Goal: Task Accomplishment & Management: Complete application form

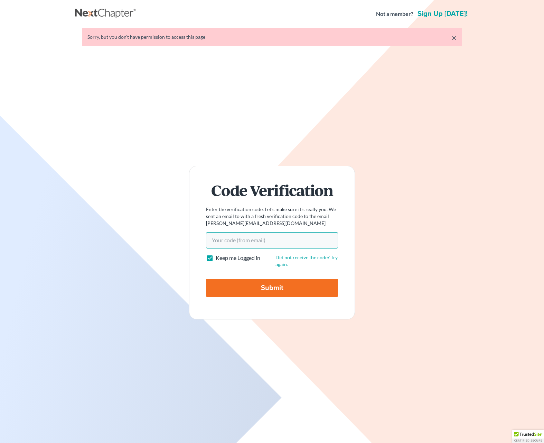
click at [285, 237] on input "Your code(from email)" at bounding box center [272, 240] width 132 height 16
type input "b14251"
click at [206, 279] on input "Submit" at bounding box center [272, 288] width 132 height 18
type input "Thinking..."
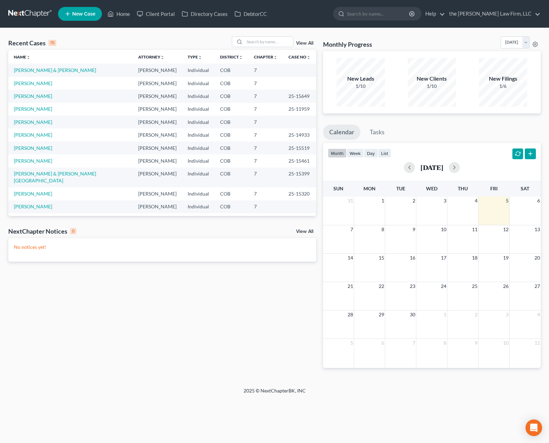
click at [23, 427] on div "Home New Case Client Portal Directory Cases DebtorCC the [PERSON_NAME] Law Firm…" at bounding box center [274, 221] width 549 height 443
click at [49, 70] on link "Gereaux, Scott & Huerta, Aimee" at bounding box center [55, 70] width 82 height 6
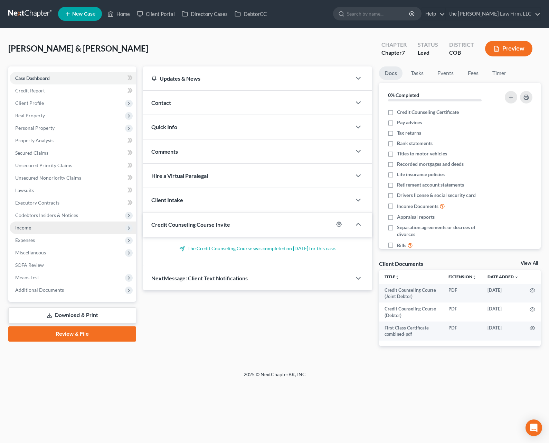
click at [44, 223] on span "Income" at bounding box center [73, 227] width 127 height 12
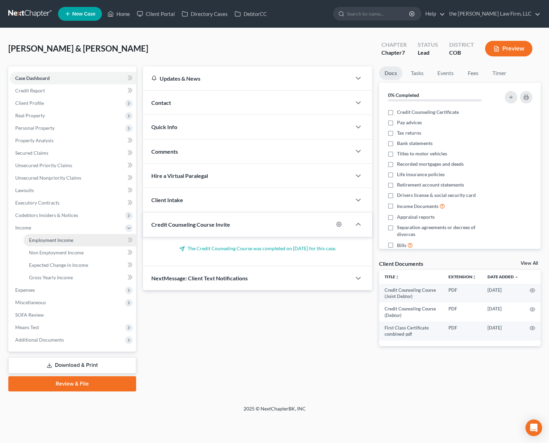
click at [62, 237] on span "Employment Income" at bounding box center [51, 240] width 44 height 6
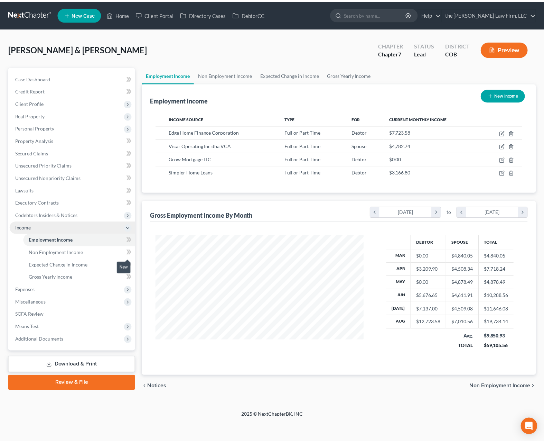
scroll to position [124, 224]
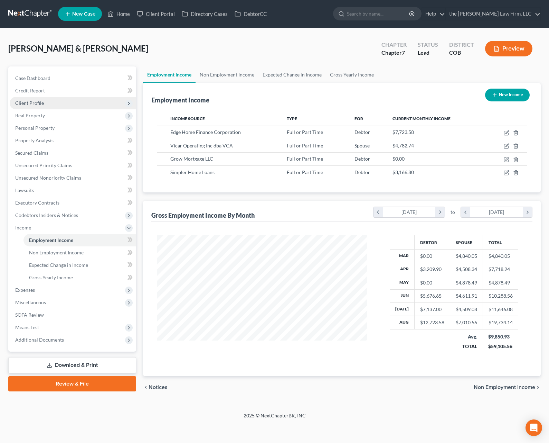
click at [58, 103] on span "Client Profile" at bounding box center [73, 103] width 127 height 12
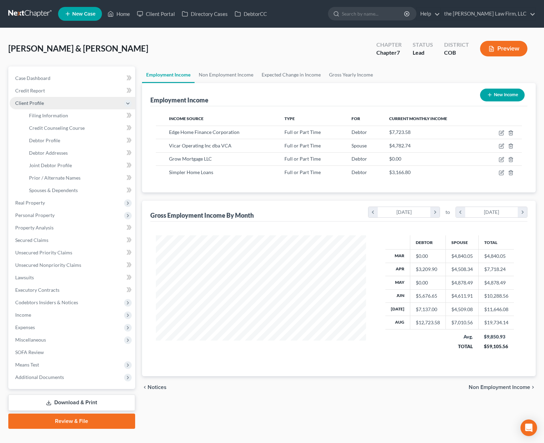
scroll to position [345638, 345541]
click at [66, 114] on span "Filing Information" at bounding box center [48, 115] width 39 height 6
select select "1"
select select "0"
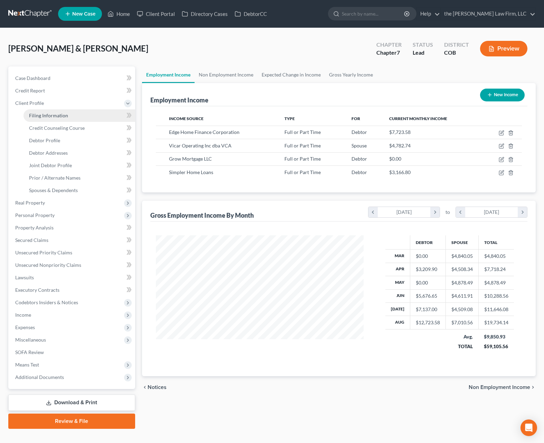
select select "5"
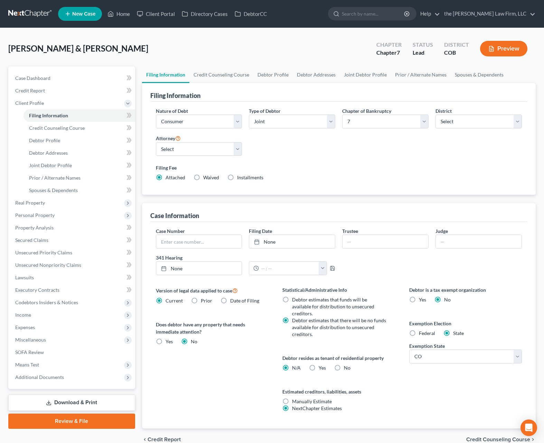
click at [344, 364] on label "No" at bounding box center [347, 367] width 7 height 7
click at [347, 364] on input "No" at bounding box center [349, 366] width 4 height 4
radio input "true"
radio input "false"
click at [221, 76] on link "Credit Counseling Course" at bounding box center [221, 74] width 64 height 17
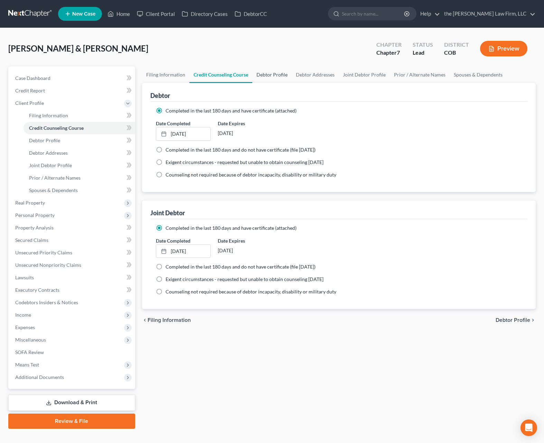
click at [265, 73] on link "Debtor Profile" at bounding box center [271, 74] width 39 height 17
select select "1"
select select "3"
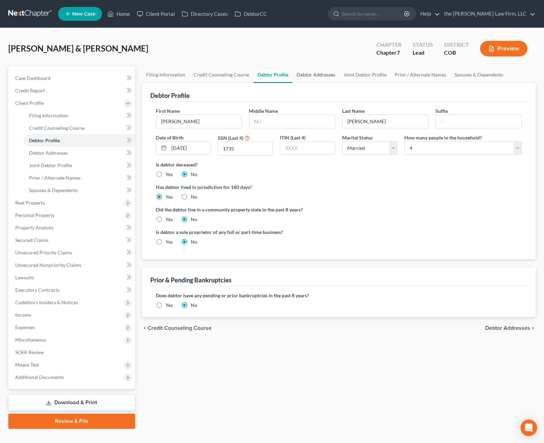
click at [314, 75] on link "Debtor Addresses" at bounding box center [316, 74] width 47 height 17
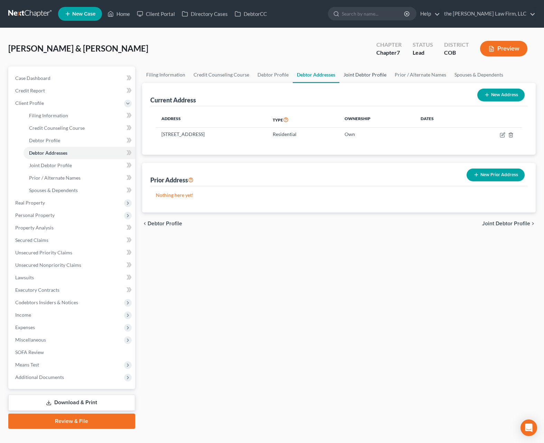
click at [359, 75] on link "Joint Debtor Profile" at bounding box center [365, 74] width 51 height 17
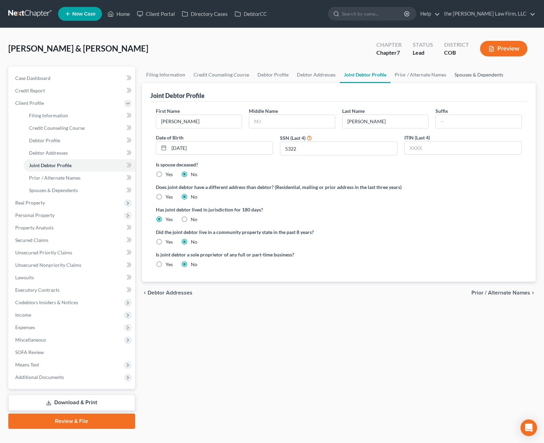
click at [456, 73] on link "Spouses & Dependents" at bounding box center [479, 74] width 57 height 17
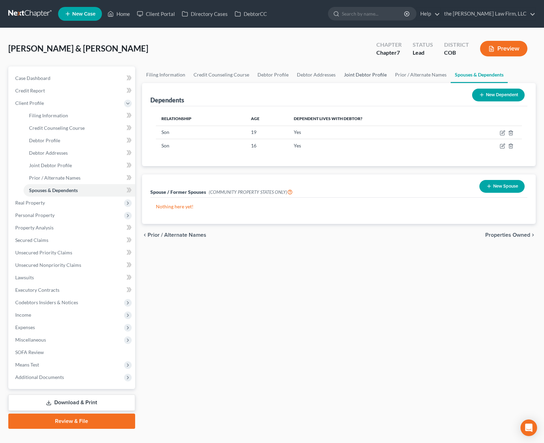
click at [353, 73] on link "Joint Debtor Profile" at bounding box center [365, 74] width 51 height 17
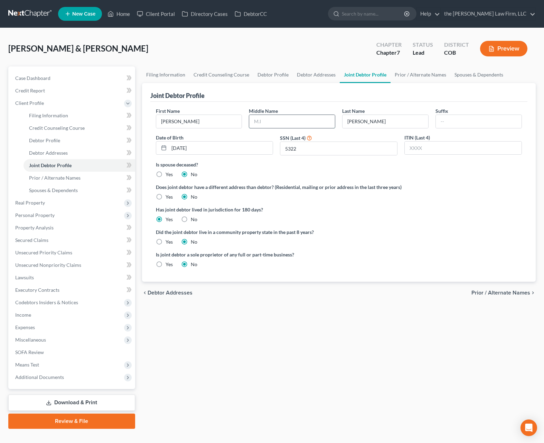
click at [274, 119] on input "text" at bounding box center [292, 121] width 86 height 13
type input "Elizabeth"
click at [255, 92] on div "Joint Debtor Profile" at bounding box center [339, 92] width 378 height 19
drag, startPoint x: 174, startPoint y: 79, endPoint x: 207, endPoint y: 76, distance: 33.3
click at [174, 79] on link "Filing Information" at bounding box center [165, 74] width 47 height 17
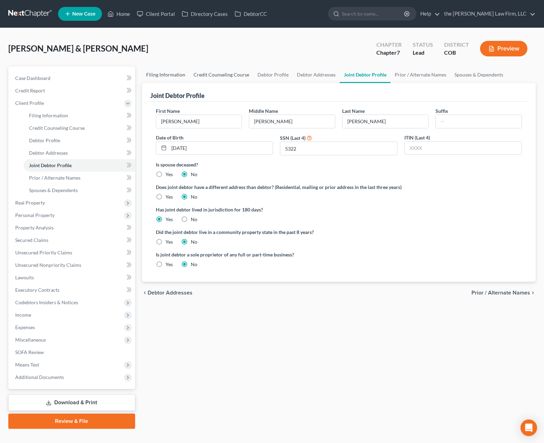
select select "1"
select select "0"
select select "11"
select select "0"
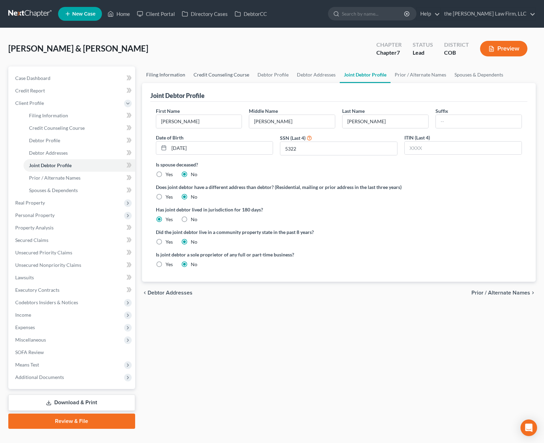
select select "5"
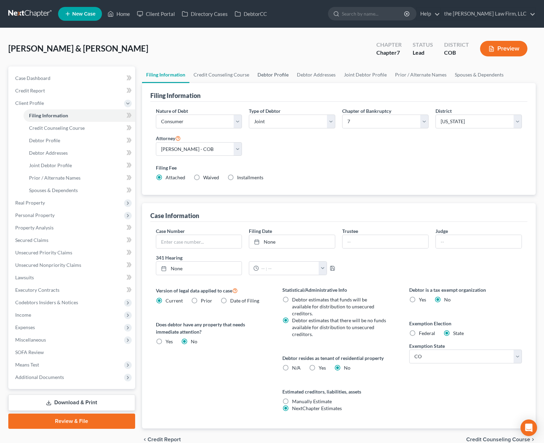
click at [262, 74] on link "Debtor Profile" at bounding box center [272, 74] width 39 height 17
select select "1"
select select "3"
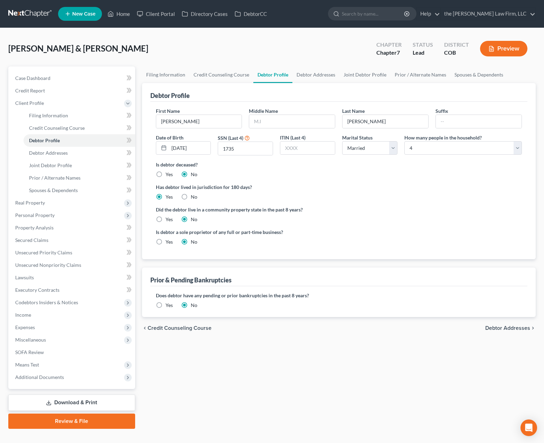
click at [369, 285] on div "Prior & Pending Bankruptcies" at bounding box center [339, 276] width 378 height 19
click at [288, 121] on input "text" at bounding box center [292, 121] width 86 height 13
type input "Alan"
click at [460, 74] on link "Spouses & Dependents" at bounding box center [479, 74] width 57 height 17
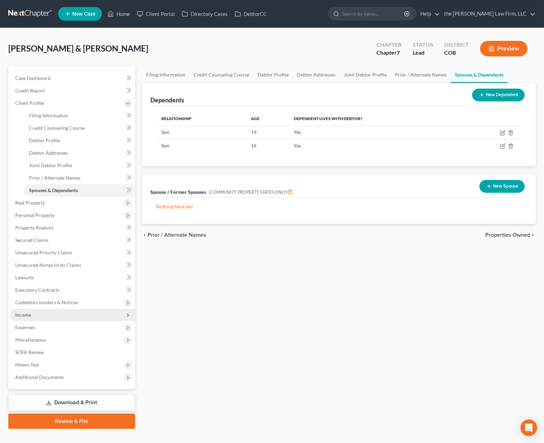
click at [73, 316] on span "Income" at bounding box center [73, 314] width 126 height 12
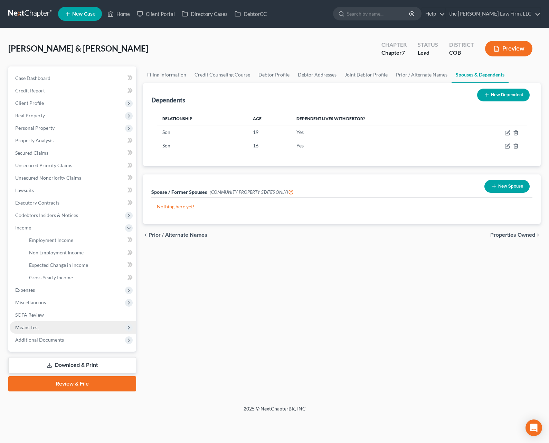
click at [57, 325] on span "Means Test" at bounding box center [73, 327] width 127 height 12
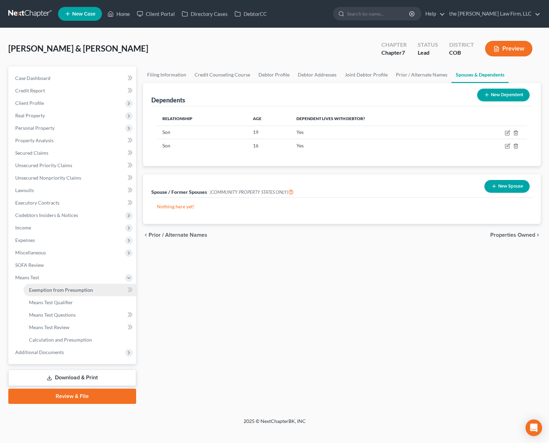
click at [78, 290] on span "Exemption from Presumption" at bounding box center [61, 290] width 64 height 6
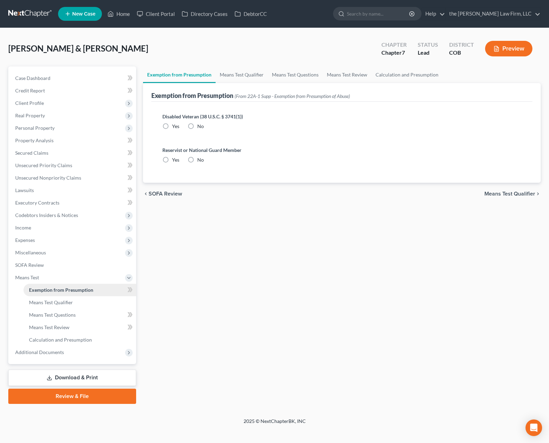
radio input "true"
click at [245, 73] on link "Means Test Qualifier" at bounding box center [242, 74] width 52 height 17
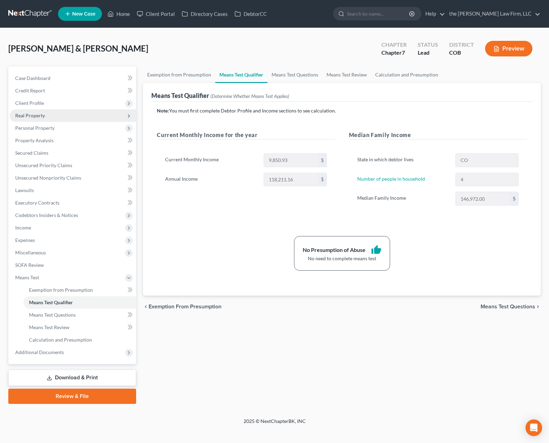
click at [52, 112] on span "Real Property" at bounding box center [73, 115] width 127 height 12
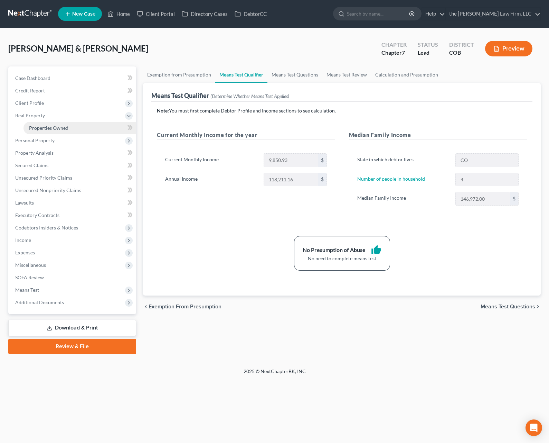
click at [58, 125] on span "Properties Owned" at bounding box center [48, 128] width 39 height 6
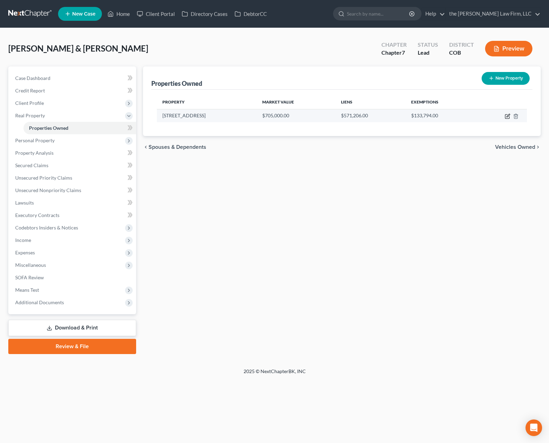
click at [508, 117] on icon "button" at bounding box center [508, 115] width 3 height 3
select select "5"
select select "2"
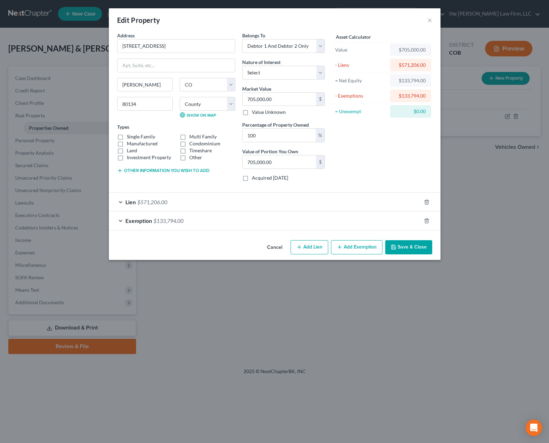
click at [217, 223] on div "Exemption $133,794.00" at bounding box center [265, 220] width 313 height 18
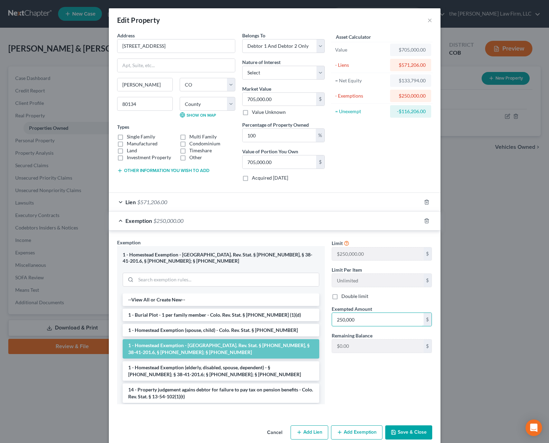
type input "250,000"
click at [405, 429] on button "Save & Close" at bounding box center [409, 432] width 47 height 15
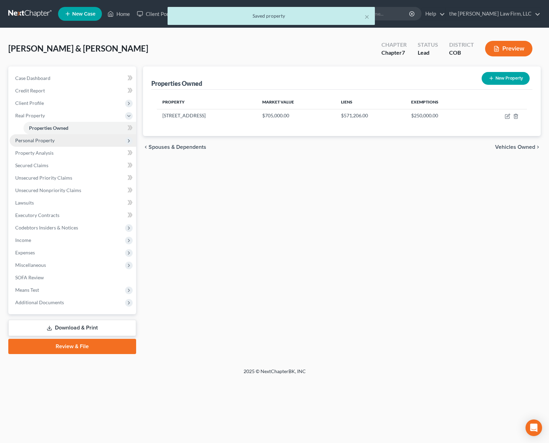
click at [63, 145] on span "Personal Property" at bounding box center [73, 140] width 127 height 12
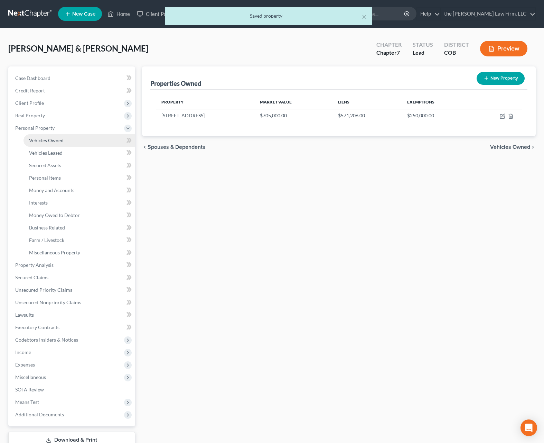
click at [61, 143] on link "Vehicles Owned" at bounding box center [80, 140] width 112 height 12
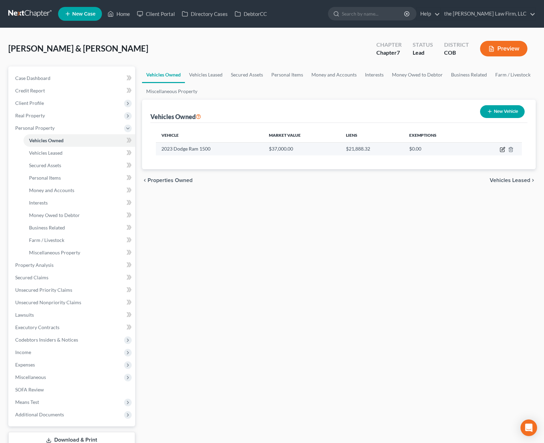
click at [503, 148] on icon "button" at bounding box center [503, 148] width 3 height 3
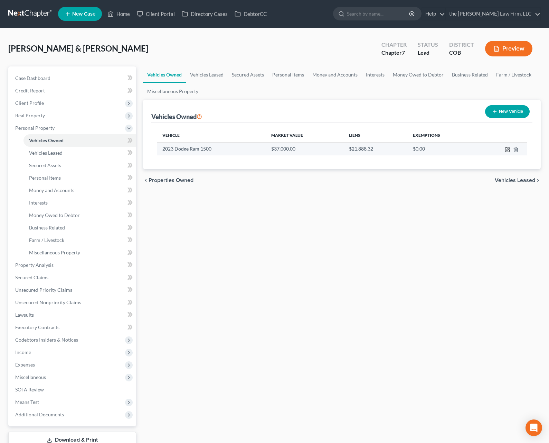
select select "0"
select select "3"
select select "2"
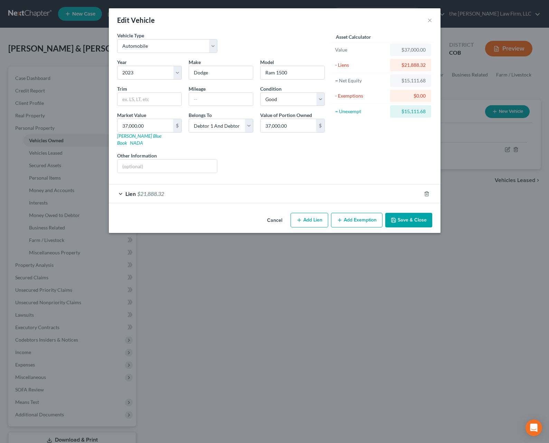
click at [358, 214] on button "Add Exemption" at bounding box center [357, 220] width 52 height 15
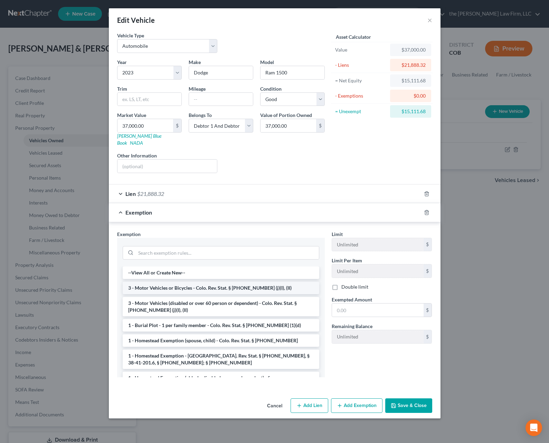
click at [205, 282] on li "3 - Motor Vehicles or Bicycles - Colo. Rev. Stat. § 13-54-102 (j)(I), (II)" at bounding box center [221, 287] width 197 height 12
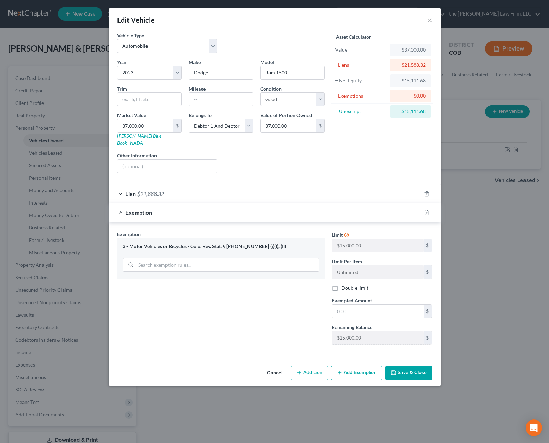
click at [342, 284] on label "Double limit" at bounding box center [355, 287] width 27 height 7
click at [344, 284] on input "Double limit" at bounding box center [346, 286] width 4 height 4
checkbox input "true"
click at [361, 305] on input "text" at bounding box center [378, 310] width 92 height 13
type input "15,111.68"
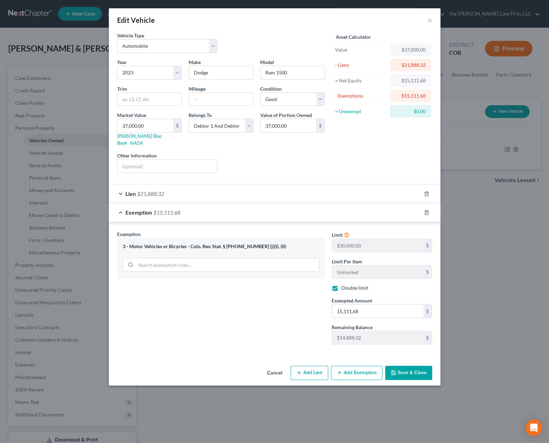
click at [409, 368] on button "Save & Close" at bounding box center [409, 372] width 47 height 15
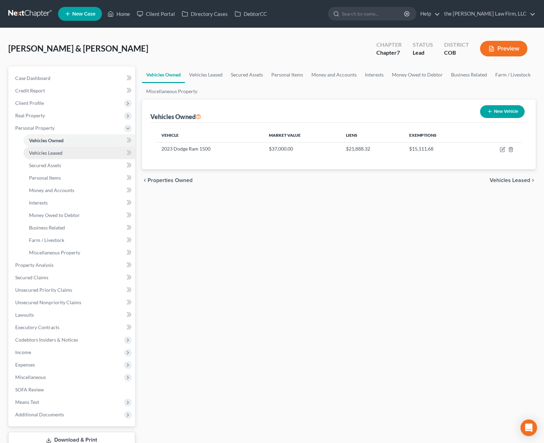
click at [66, 151] on link "Vehicles Leased" at bounding box center [80, 153] width 112 height 12
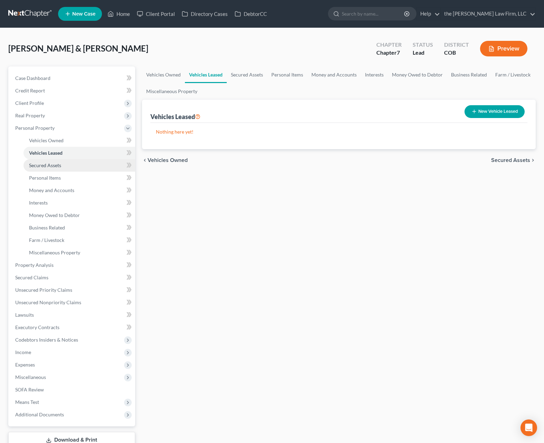
click at [64, 161] on link "Secured Assets" at bounding box center [80, 165] width 112 height 12
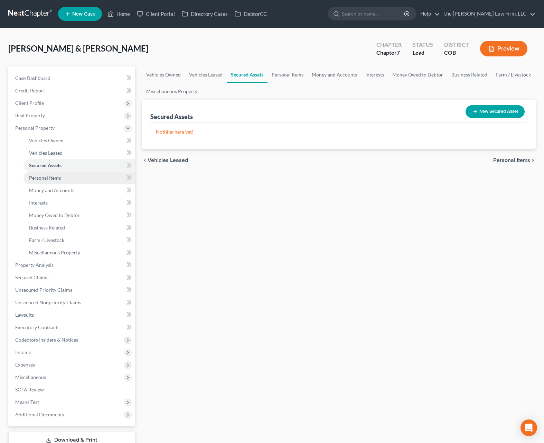
click at [62, 176] on link "Personal Items" at bounding box center [80, 177] width 112 height 12
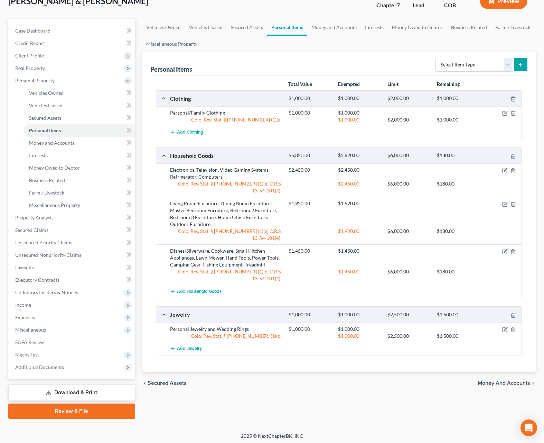
scroll to position [49, 0]
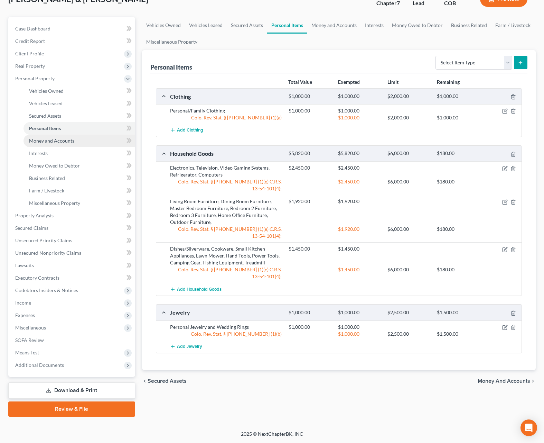
click at [73, 141] on span "Money and Accounts" at bounding box center [51, 141] width 45 height 6
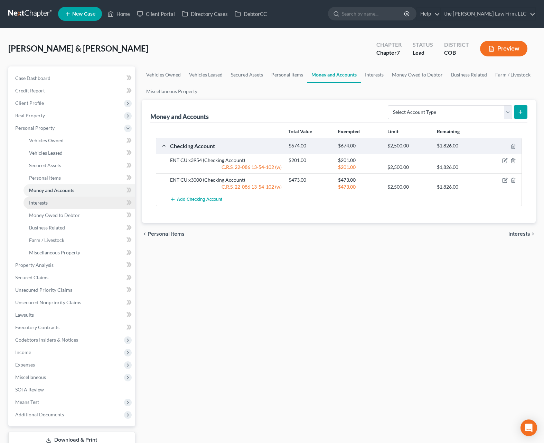
click at [43, 200] on span "Interests" at bounding box center [38, 203] width 19 height 6
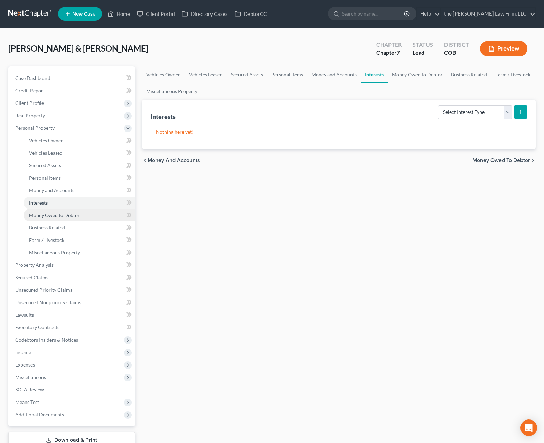
click at [59, 214] on span "Money Owed to Debtor" at bounding box center [54, 215] width 51 height 6
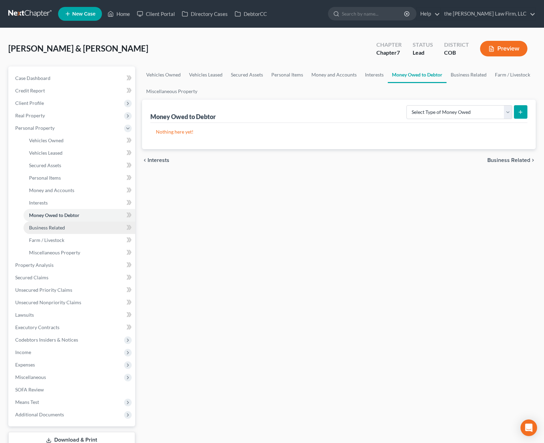
click at [56, 230] on span "Business Related" at bounding box center [47, 227] width 36 height 6
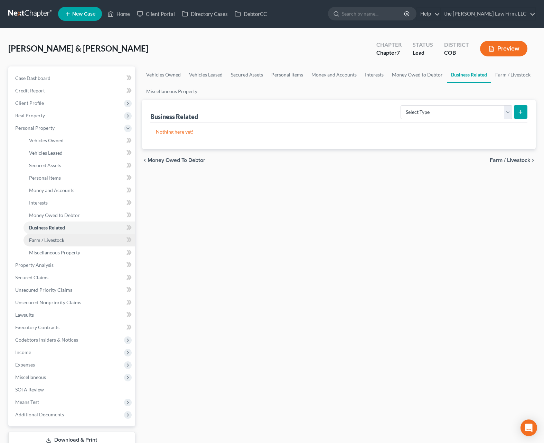
click at [55, 235] on link "Farm / Livestock" at bounding box center [80, 240] width 112 height 12
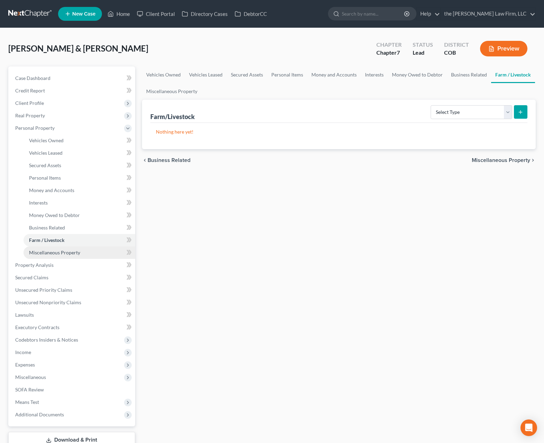
click at [55, 248] on link "Miscellaneous Property" at bounding box center [80, 252] width 112 height 12
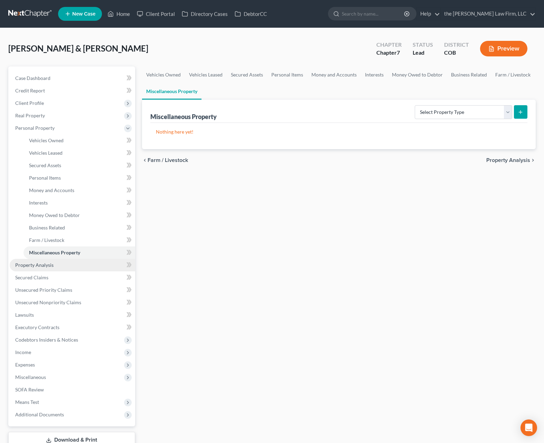
click at [56, 263] on link "Property Analysis" at bounding box center [73, 265] width 126 height 12
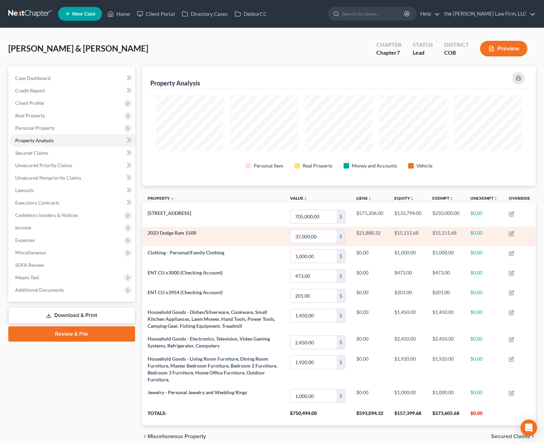
scroll to position [119, 394]
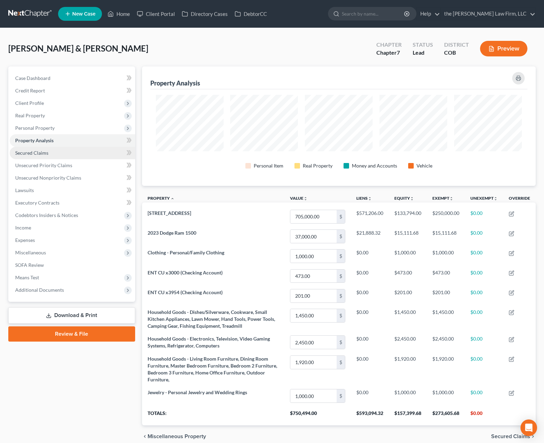
click at [32, 158] on link "Secured Claims" at bounding box center [73, 153] width 126 height 12
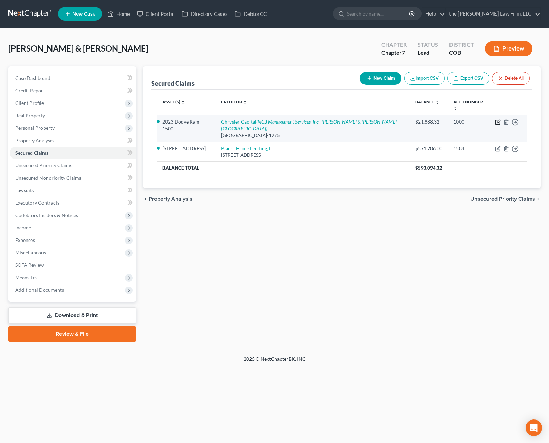
click at [498, 122] on icon "button" at bounding box center [498, 122] width 6 height 6
select select "45"
select select "10"
select select "0"
select select "2"
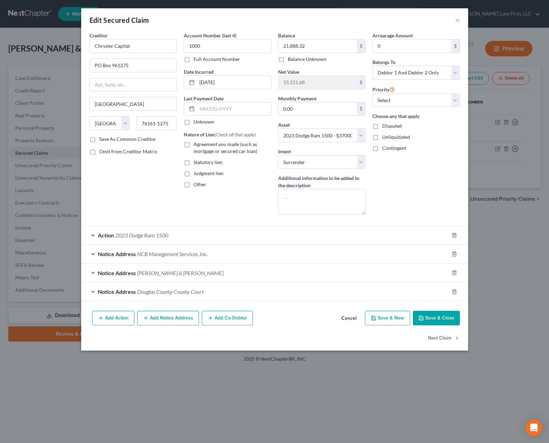
click at [212, 233] on div "Action 2023 Dodge Ram 1500" at bounding box center [265, 235] width 368 height 18
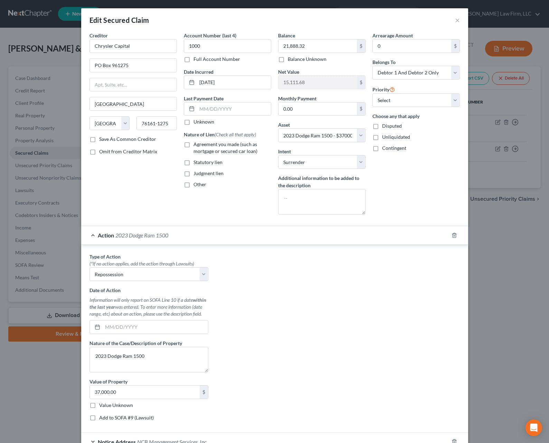
click at [211, 235] on div "Action 2023 Dodge Ram 1500" at bounding box center [265, 235] width 368 height 18
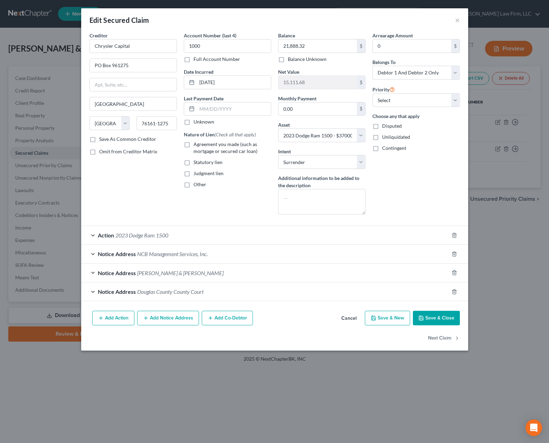
click at [211, 294] on div "Notice Address Douglas County County Court" at bounding box center [265, 291] width 368 height 18
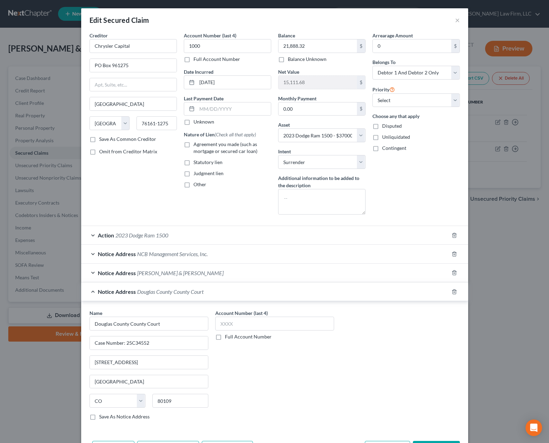
click at [500, 411] on div "Edit Secured Claim × Creditor * Chrysler Capital PO Box 961275 Fort Worth State…" at bounding box center [274, 221] width 549 height 443
click at [455, 20] on button "×" at bounding box center [457, 20] width 5 height 8
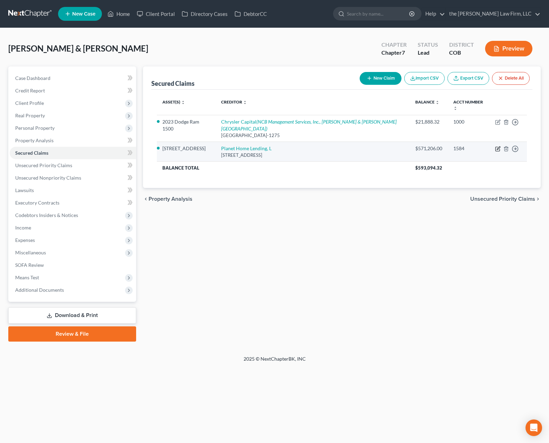
click at [497, 150] on icon "button" at bounding box center [498, 149] width 6 height 6
select select "6"
select select "4"
select select "0"
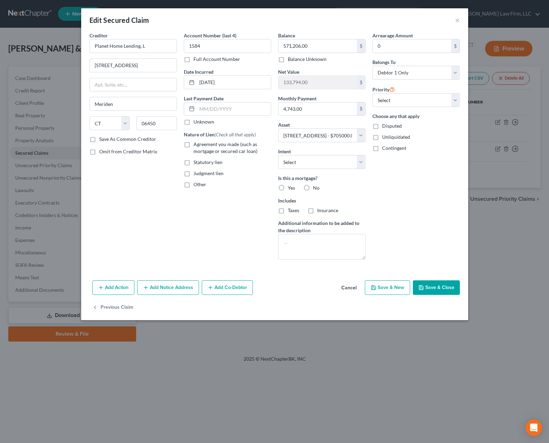
drag, startPoint x: 280, startPoint y: 189, endPoint x: 283, endPoint y: 204, distance: 15.1
click at [288, 189] on label "Yes" at bounding box center [291, 187] width 7 height 7
click at [291, 189] on input "Yes" at bounding box center [293, 186] width 4 height 4
radio input "true"
click at [288, 208] on label "Taxes" at bounding box center [293, 210] width 11 height 7
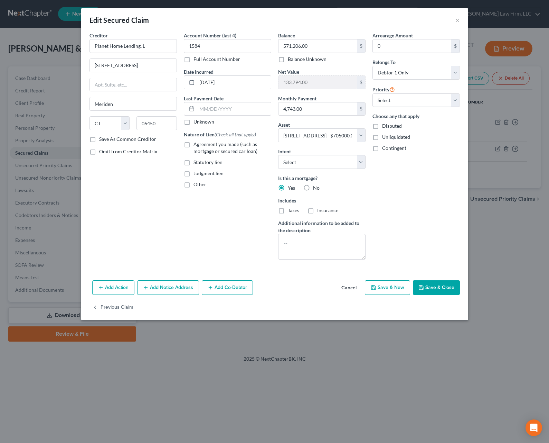
click at [291, 208] on input "Taxes" at bounding box center [293, 209] width 4 height 4
checkbox input "true"
click at [317, 210] on label "Insurance" at bounding box center [327, 210] width 21 height 7
click at [320, 210] on input "Insurance" at bounding box center [322, 209] width 4 height 4
checkbox input "true"
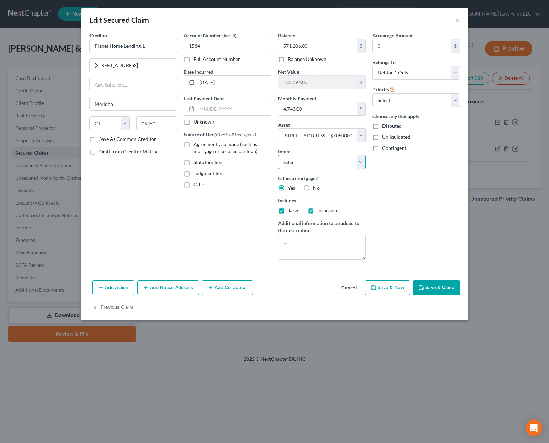
click at [361, 161] on select "Select Surrender Redeem Reaffirm Avoid Other" at bounding box center [321, 162] width 87 height 14
select select "4"
click at [278, 155] on select "Select Surrender Redeem Reaffirm Avoid Other" at bounding box center [321, 162] width 87 height 14
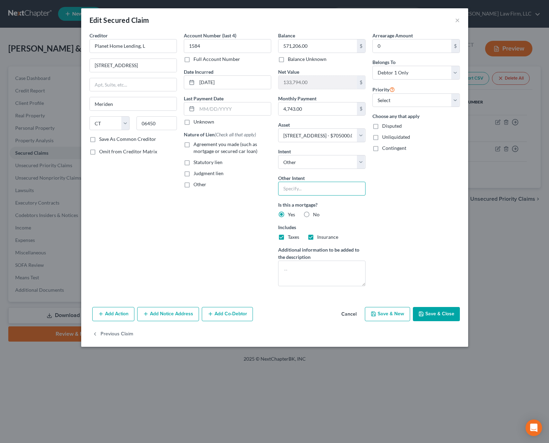
click at [337, 188] on input "text" at bounding box center [321, 189] width 87 height 14
type input "retain and pay pursuant to contract"
click at [434, 316] on button "Save & Close" at bounding box center [436, 314] width 47 height 15
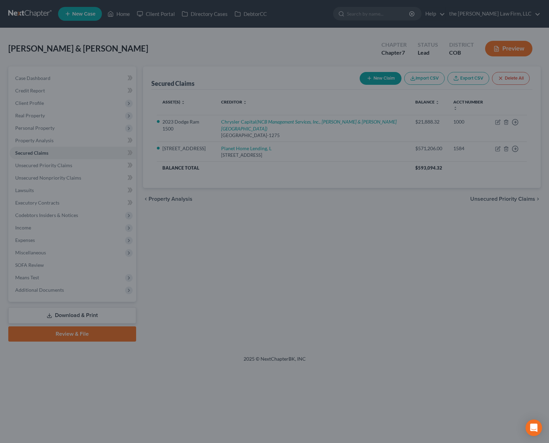
select select "4"
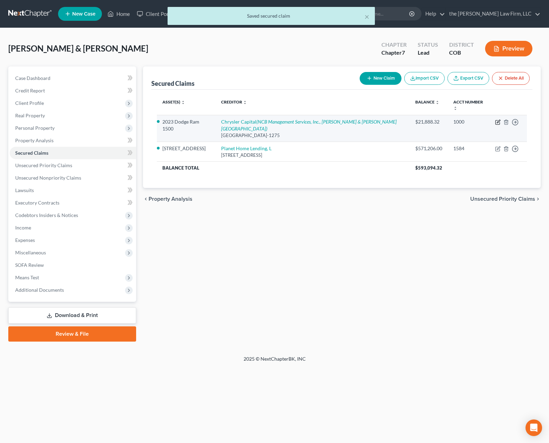
click at [497, 120] on icon "button" at bounding box center [498, 122] width 6 height 6
select select "45"
select select "10"
select select "0"
select select "2"
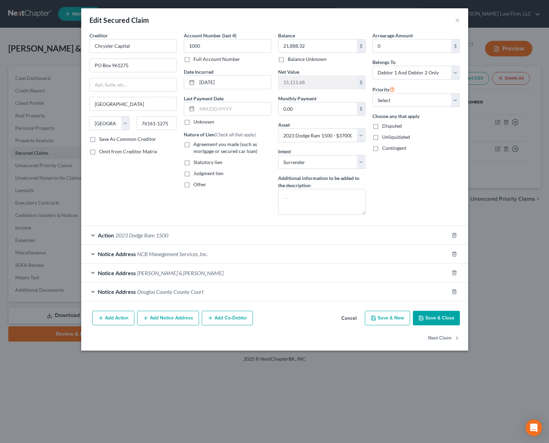
click at [440, 316] on button "Save & Close" at bounding box center [436, 317] width 47 height 15
select select
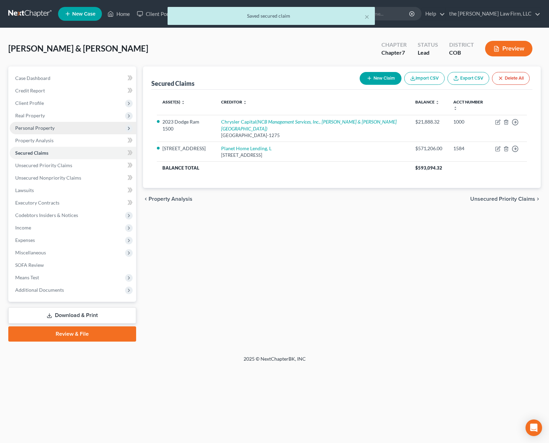
click at [45, 128] on span "Personal Property" at bounding box center [34, 128] width 39 height 6
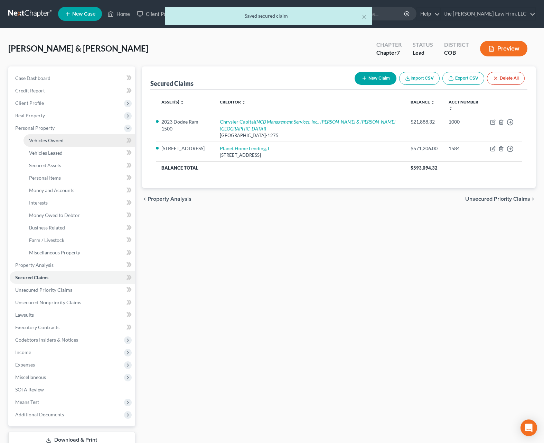
click at [53, 140] on span "Vehicles Owned" at bounding box center [46, 140] width 35 height 6
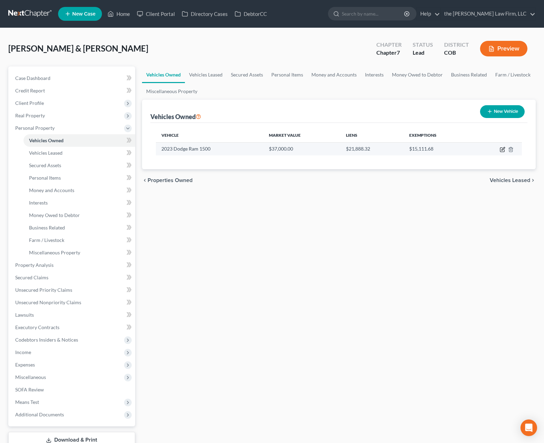
click at [503, 151] on icon "button" at bounding box center [503, 150] width 6 height 6
select select "0"
select select "3"
select select "2"
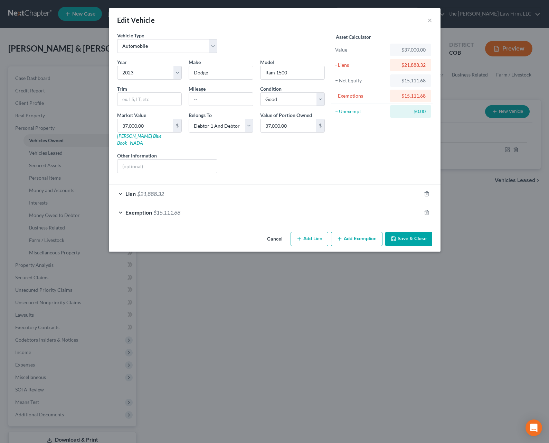
click at [405, 232] on button "Save & Close" at bounding box center [409, 239] width 47 height 15
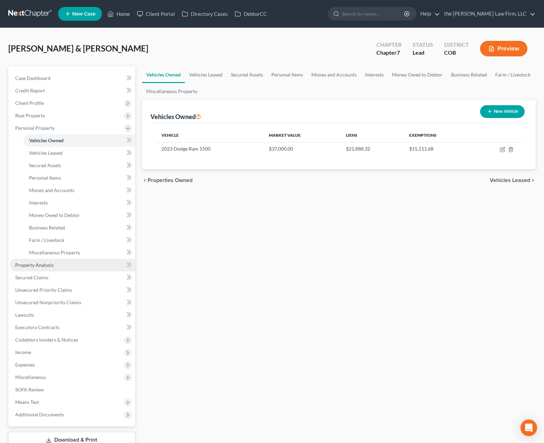
click at [104, 265] on link "Property Analysis" at bounding box center [73, 265] width 126 height 12
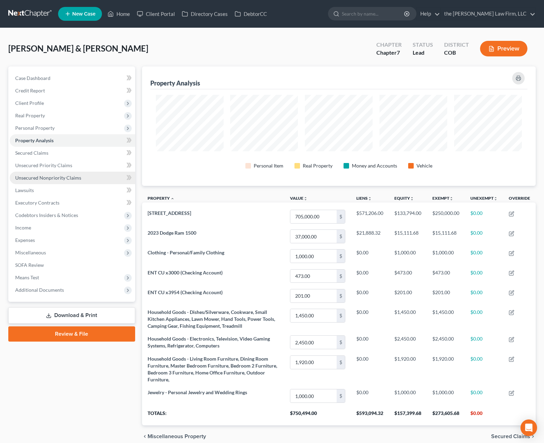
scroll to position [119, 394]
click at [89, 165] on link "Unsecured Priority Claims" at bounding box center [73, 165] width 126 height 12
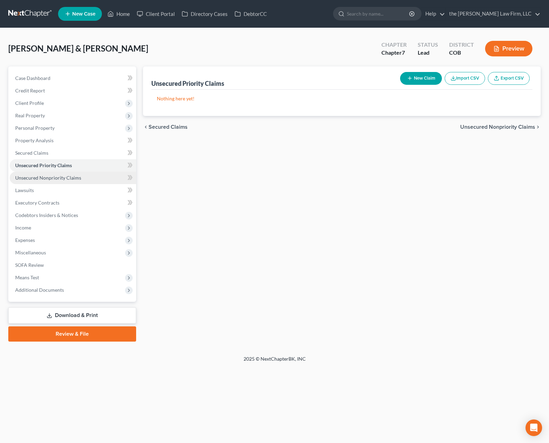
click at [75, 175] on span "Unsecured Nonpriority Claims" at bounding box center [48, 178] width 66 height 6
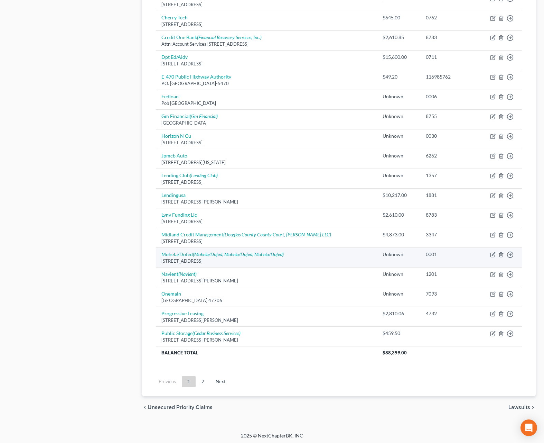
scroll to position [356, 0]
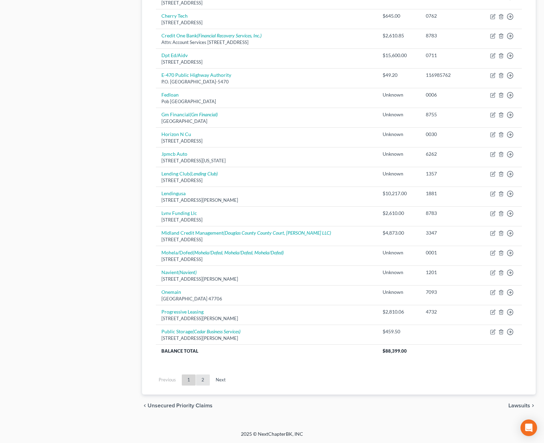
click at [201, 383] on link "2" at bounding box center [203, 379] width 14 height 11
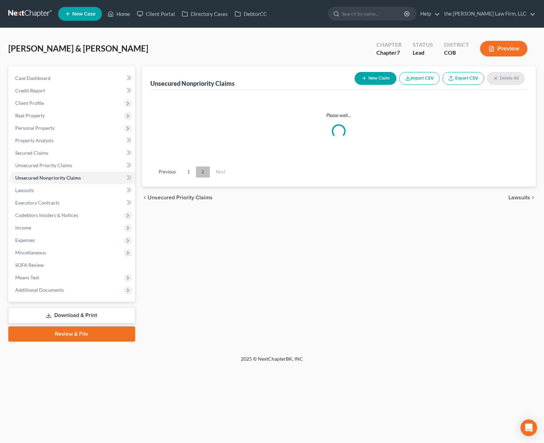
scroll to position [0, 0]
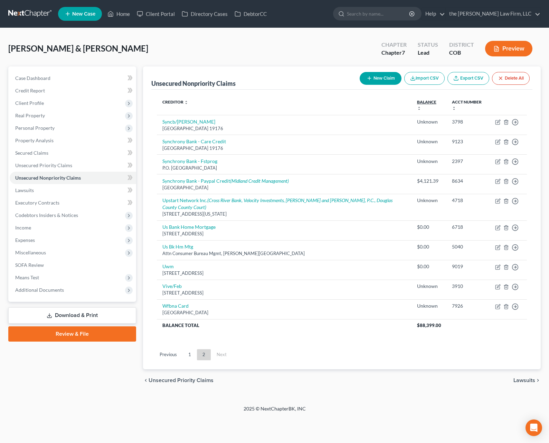
click at [425, 101] on link "Balance expand_more expand_less unfold_more" at bounding box center [426, 104] width 19 height 11
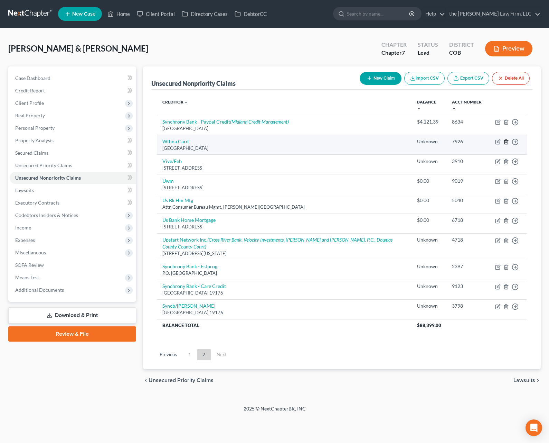
click at [507, 139] on icon "button" at bounding box center [507, 142] width 6 height 6
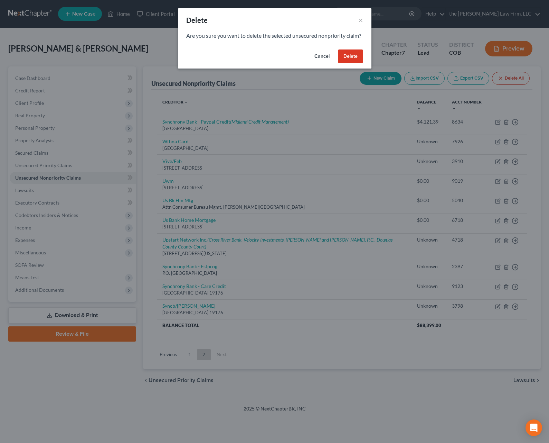
click at [346, 61] on button "Delete" at bounding box center [350, 56] width 25 height 14
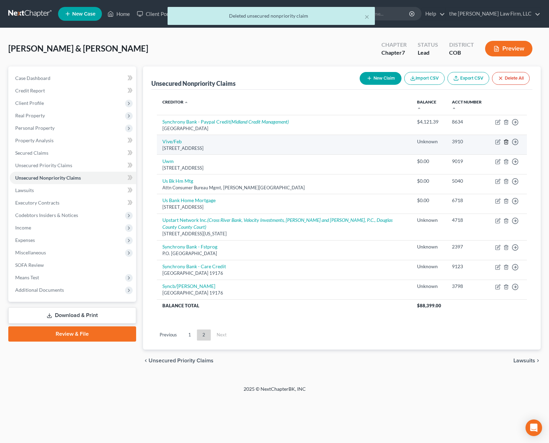
click at [507, 141] on line "button" at bounding box center [507, 141] width 0 height 1
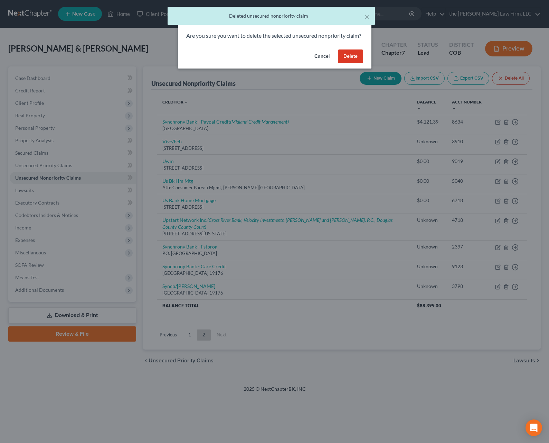
click at [350, 62] on button "Delete" at bounding box center [350, 56] width 25 height 14
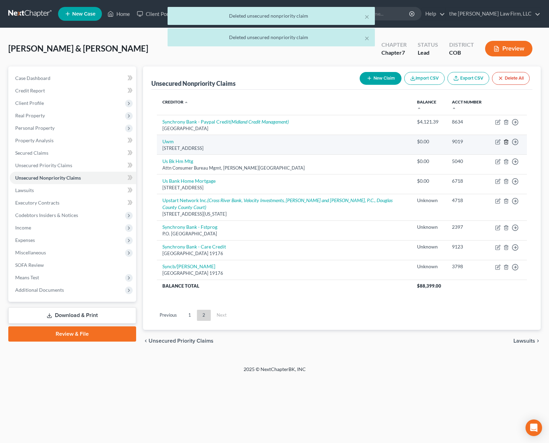
click at [508, 139] on icon "button" at bounding box center [507, 142] width 6 height 6
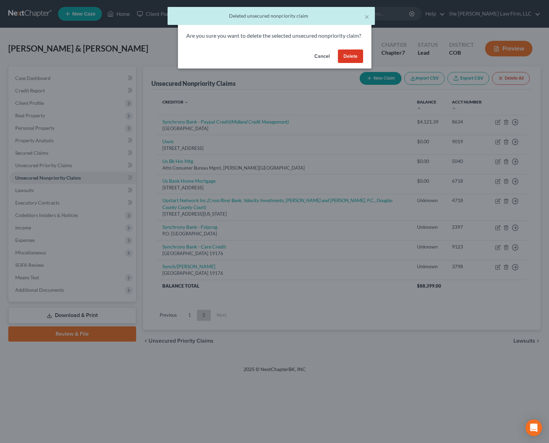
click at [356, 63] on button "Delete" at bounding box center [350, 56] width 25 height 14
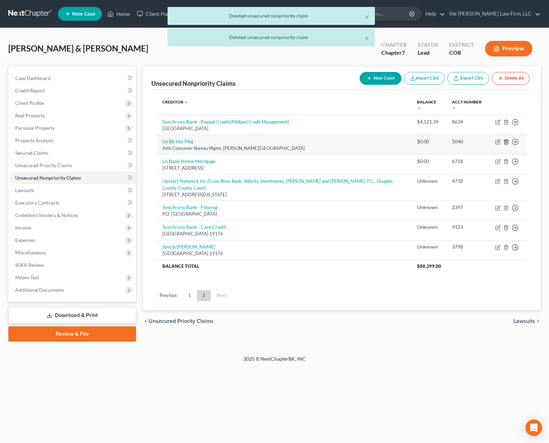
click at [507, 139] on icon "button" at bounding box center [507, 142] width 6 height 6
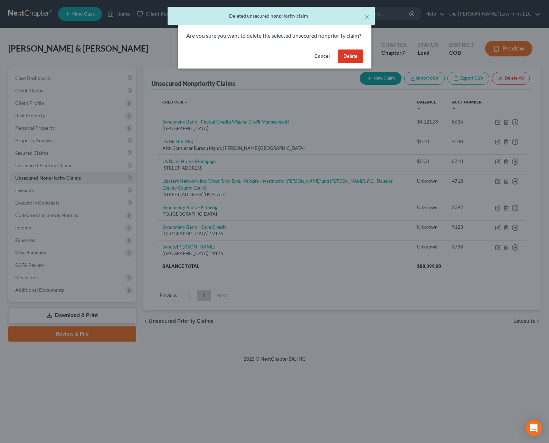
click at [349, 63] on button "Delete" at bounding box center [350, 56] width 25 height 14
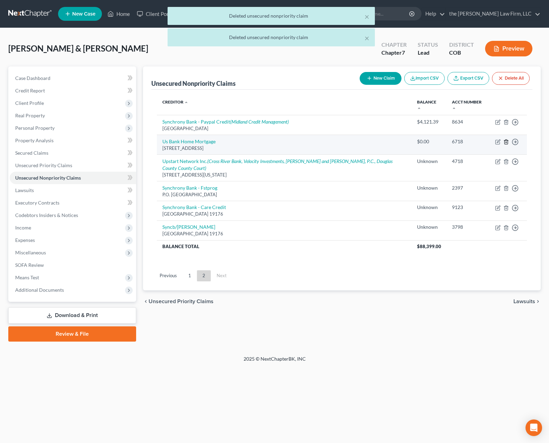
click at [504, 139] on icon "button" at bounding box center [507, 142] width 6 height 6
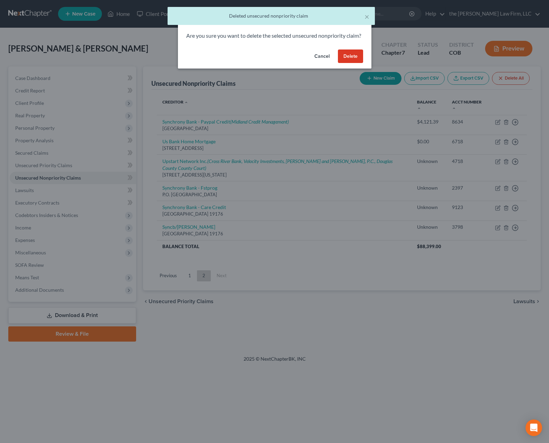
click at [356, 63] on button "Delete" at bounding box center [350, 56] width 25 height 14
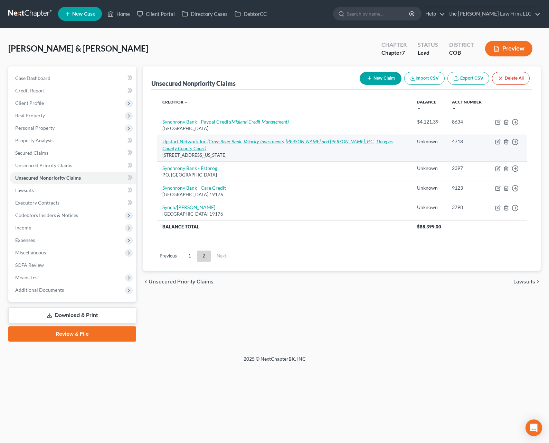
click at [261, 138] on icon "(Cross River Bank, Velocity Investments, Stenger and Stenger, P.C., Douglas Cou…" at bounding box center [278, 144] width 230 height 13
select select "4"
select select "0"
select select "5"
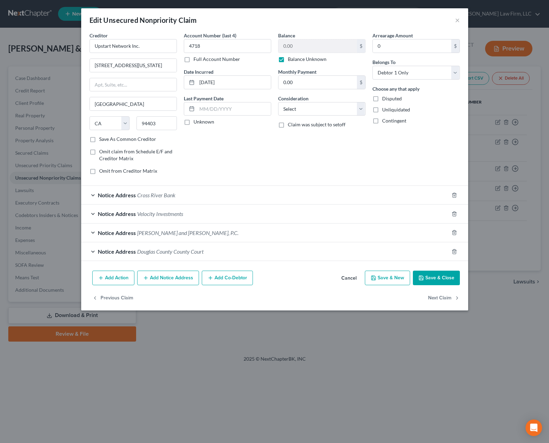
click at [251, 250] on div "Notice Address Douglas County County Court" at bounding box center [265, 251] width 368 height 18
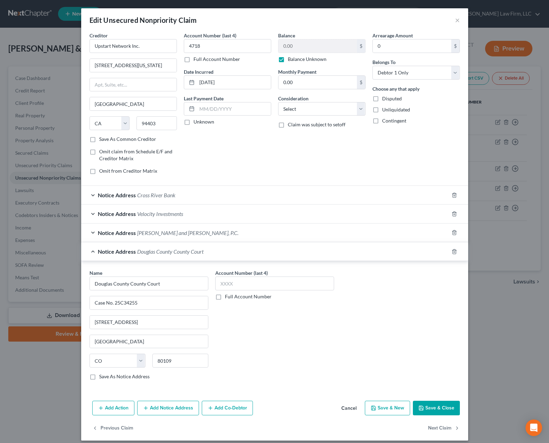
click at [251, 250] on div "Notice Address Douglas County County Court" at bounding box center [265, 251] width 368 height 18
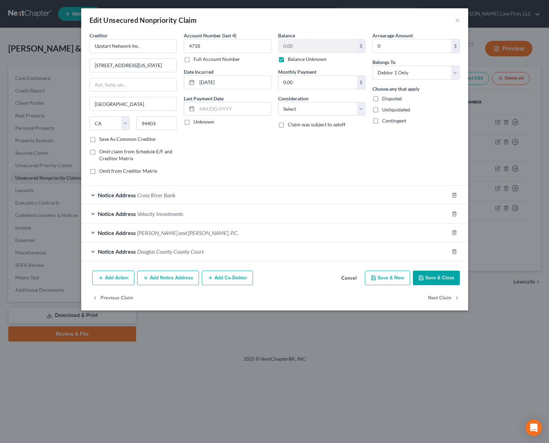
click at [441, 278] on button "Save & Close" at bounding box center [436, 277] width 47 height 15
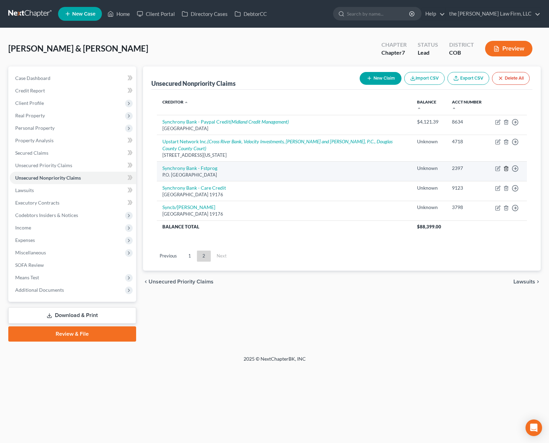
click at [508, 166] on icon "button" at bounding box center [507, 169] width 6 height 6
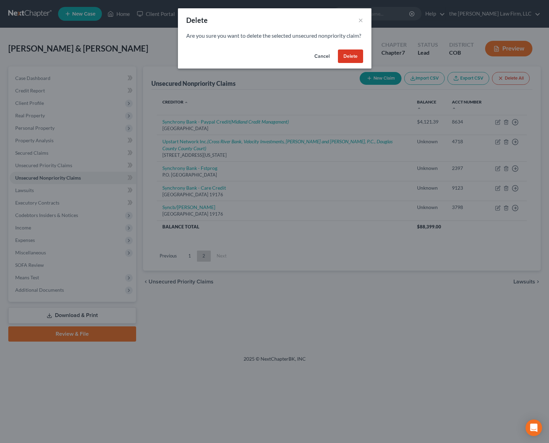
click at [350, 63] on button "Delete" at bounding box center [350, 56] width 25 height 14
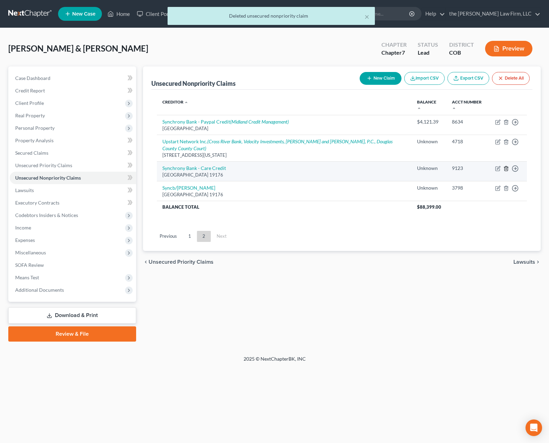
click at [507, 168] on line "button" at bounding box center [507, 168] width 0 height 1
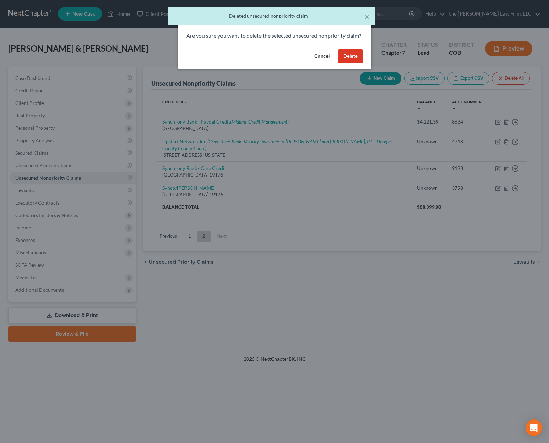
drag, startPoint x: 354, startPoint y: 66, endPoint x: 367, endPoint y: 74, distance: 15.4
click at [354, 63] on button "Delete" at bounding box center [350, 56] width 25 height 14
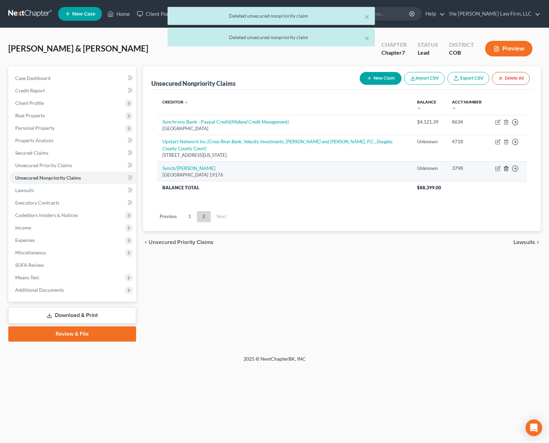
click at [507, 168] on line "button" at bounding box center [507, 168] width 0 height 1
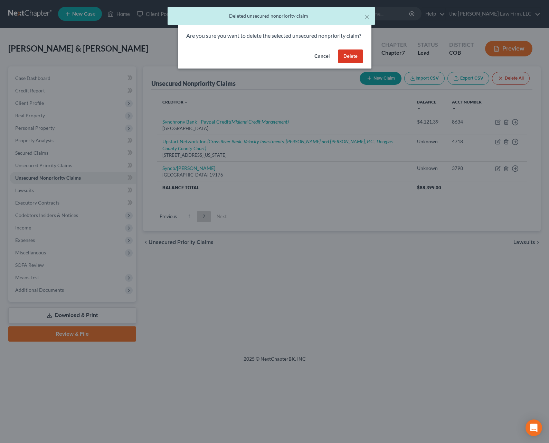
click at [349, 63] on button "Delete" at bounding box center [350, 56] width 25 height 14
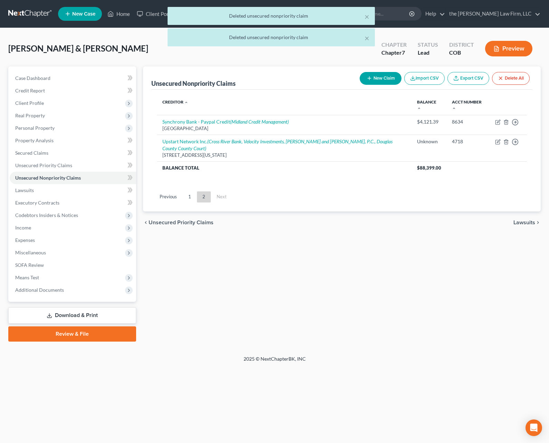
drag, startPoint x: 189, startPoint y: 184, endPoint x: 206, endPoint y: 190, distance: 18.2
click at [189, 191] on link "1" at bounding box center [190, 196] width 14 height 11
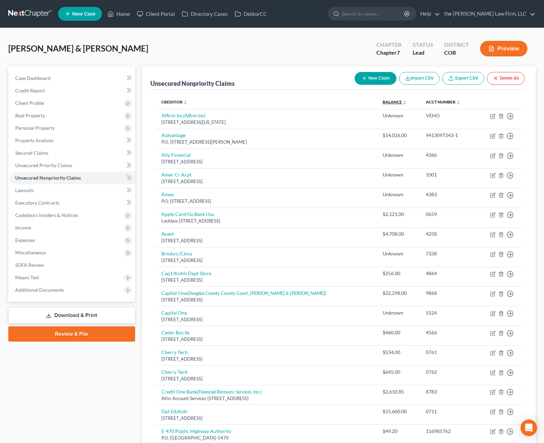
click at [388, 103] on link "Balance expand_more expand_less unfold_more" at bounding box center [395, 101] width 24 height 5
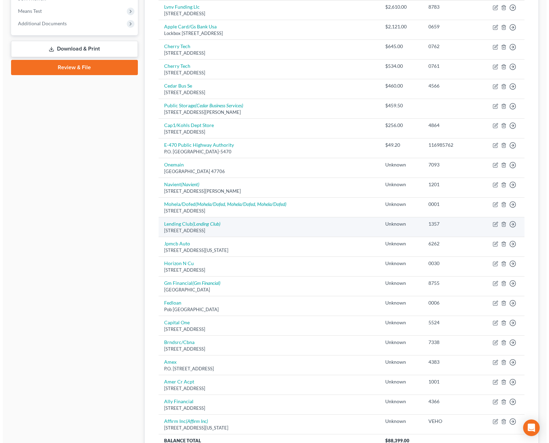
scroll to position [277, 0]
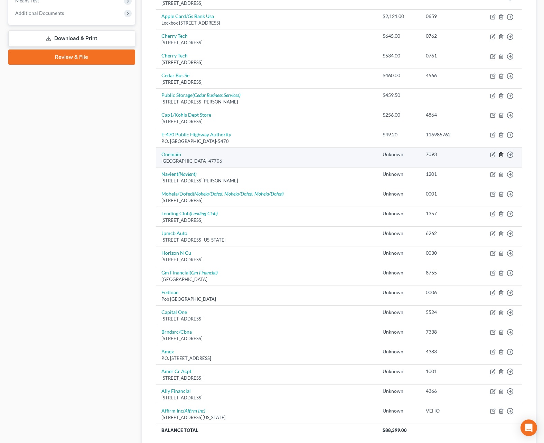
click at [501, 153] on polyline "button" at bounding box center [501, 153] width 4 height 0
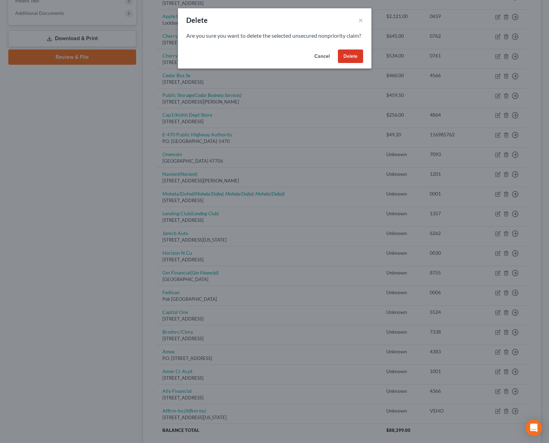
click at [352, 63] on button "Delete" at bounding box center [350, 56] width 25 height 14
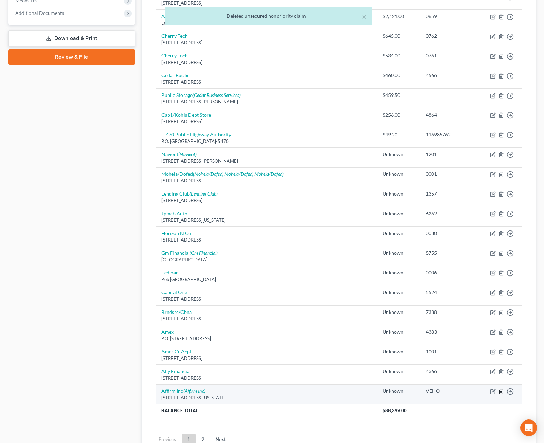
click at [501, 392] on icon "button" at bounding box center [502, 391] width 6 height 6
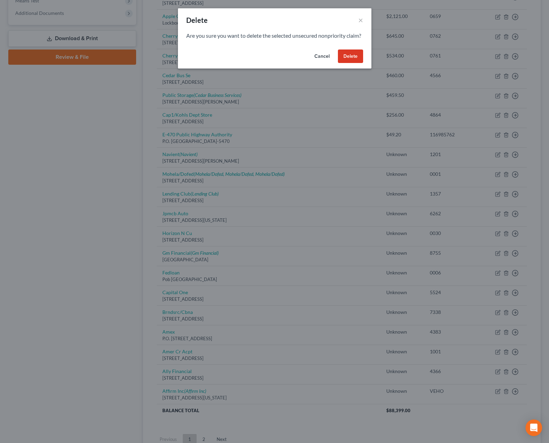
click at [354, 63] on button "Delete" at bounding box center [350, 56] width 25 height 14
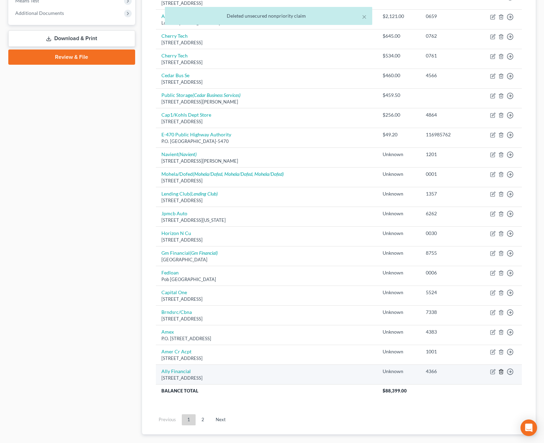
click at [502, 369] on icon "button" at bounding box center [501, 371] width 3 height 4
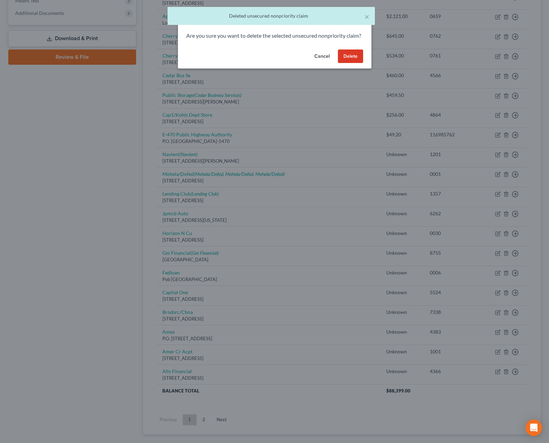
click at [344, 63] on button "Delete" at bounding box center [350, 56] width 25 height 14
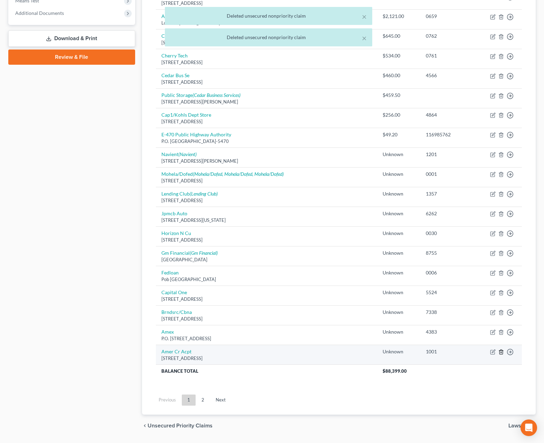
click at [500, 352] on icon "button" at bounding box center [501, 351] width 3 height 4
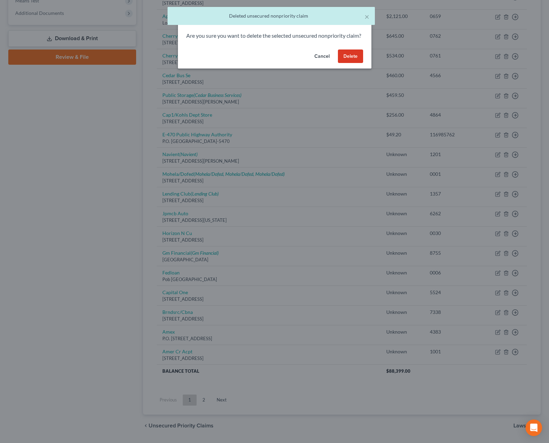
click at [351, 63] on button "Delete" at bounding box center [350, 56] width 25 height 14
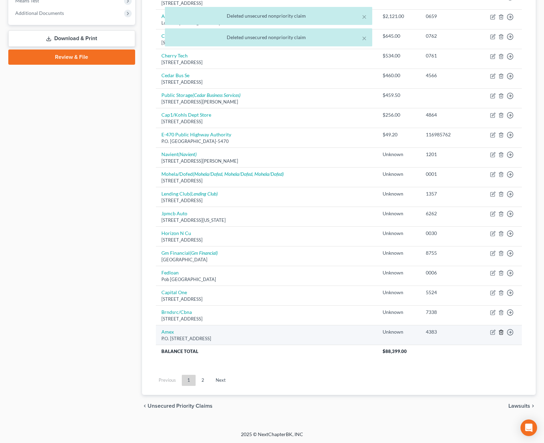
click at [501, 333] on icon "button" at bounding box center [502, 332] width 6 height 6
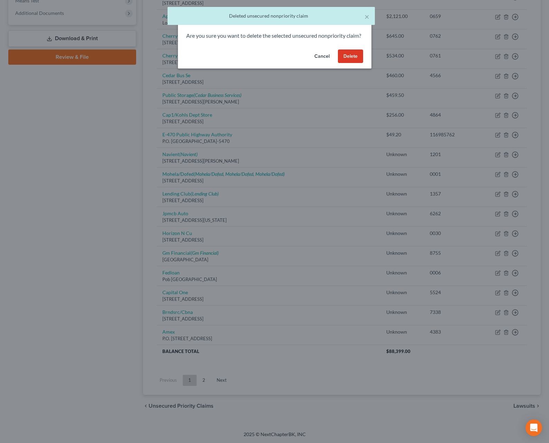
click at [351, 63] on button "Delete" at bounding box center [350, 56] width 25 height 14
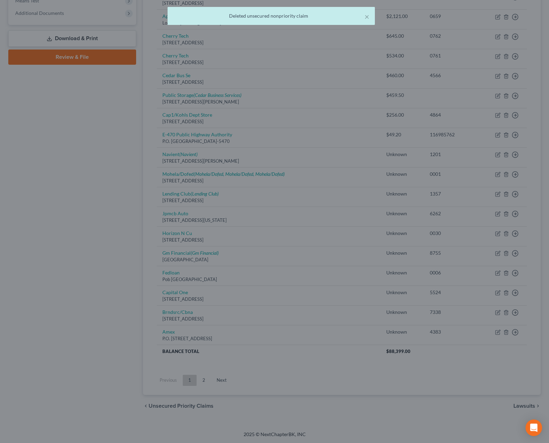
scroll to position [257, 0]
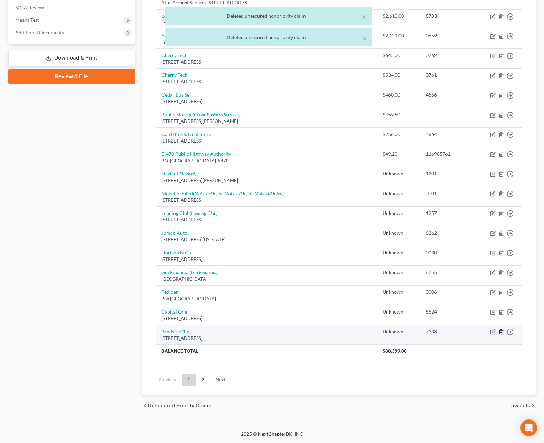
click at [502, 332] on line "button" at bounding box center [502, 332] width 0 height 1
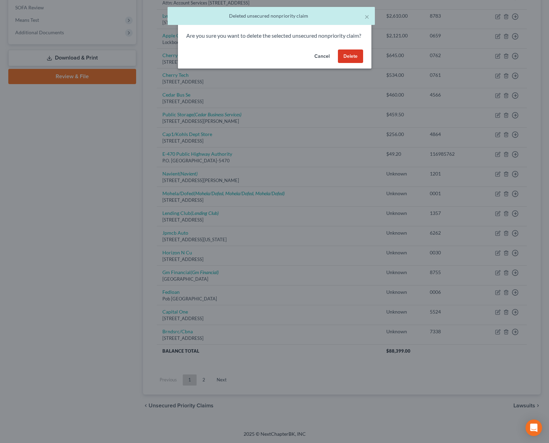
click at [352, 57] on div "Cancel Delete" at bounding box center [275, 58] width 194 height 22
click at [352, 61] on button "Delete" at bounding box center [350, 56] width 25 height 14
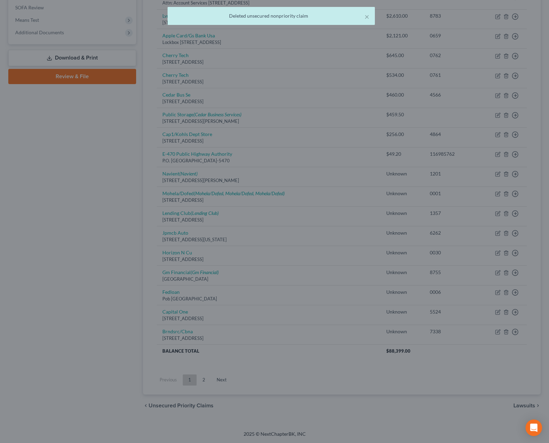
scroll to position [238, 0]
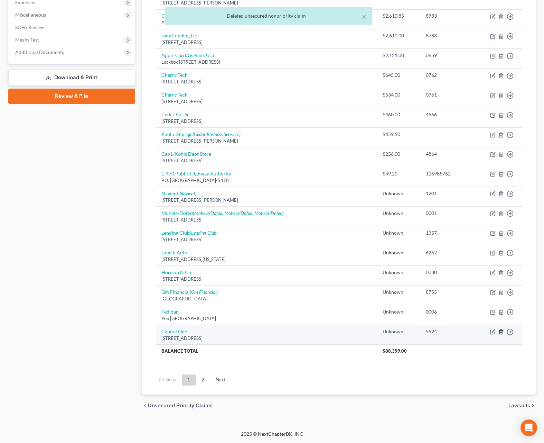
click at [501, 333] on icon "button" at bounding box center [502, 332] width 6 height 6
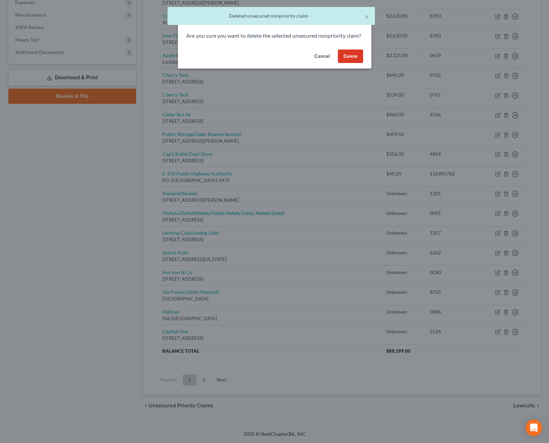
click at [357, 63] on button "Delete" at bounding box center [350, 56] width 25 height 14
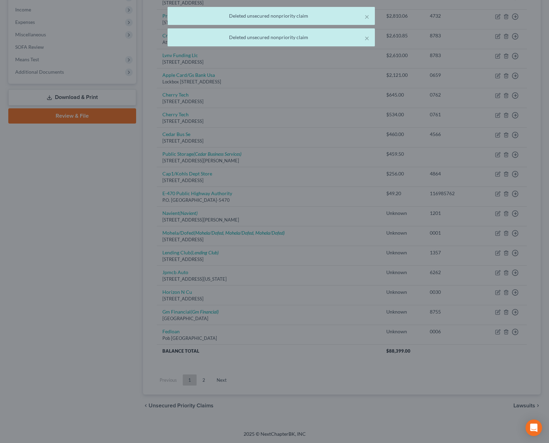
scroll to position [218, 0]
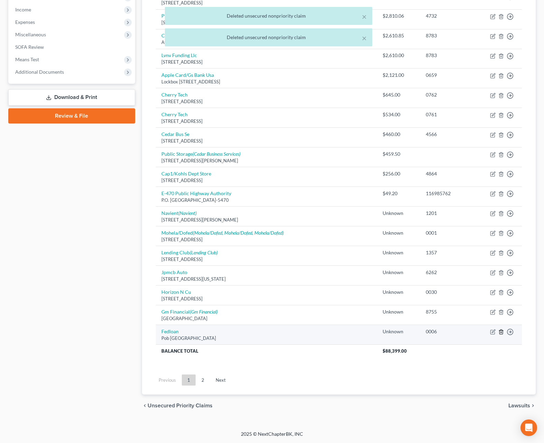
click at [500, 333] on icon "button" at bounding box center [501, 332] width 3 height 4
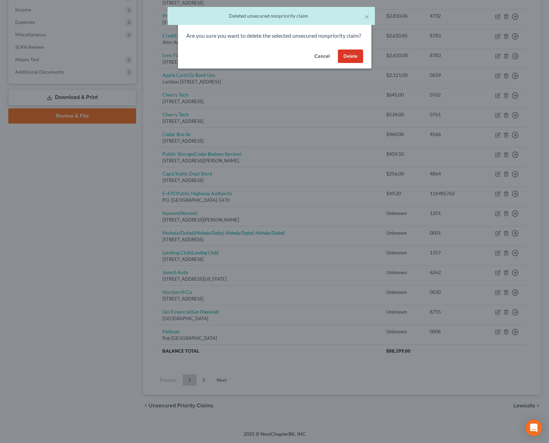
click at [356, 63] on button "Delete" at bounding box center [350, 56] width 25 height 14
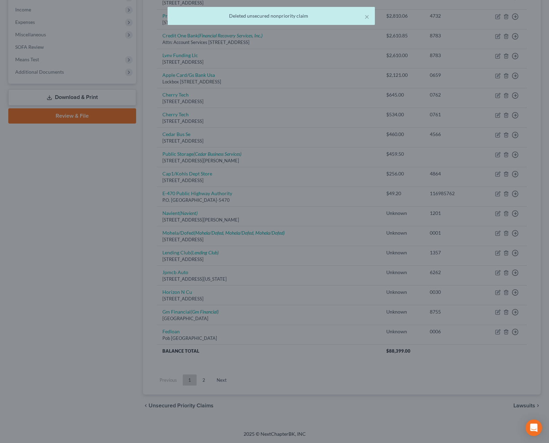
scroll to position [198, 0]
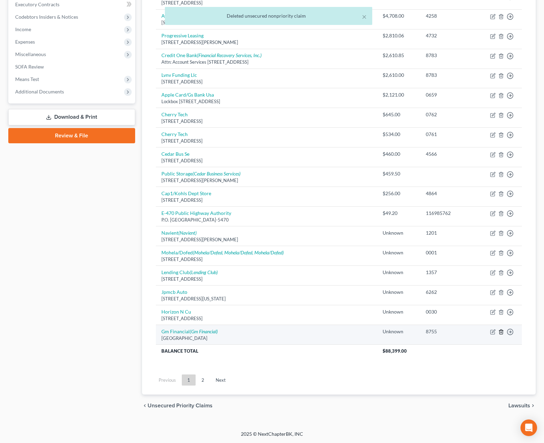
click at [501, 331] on icon "button" at bounding box center [502, 332] width 6 height 6
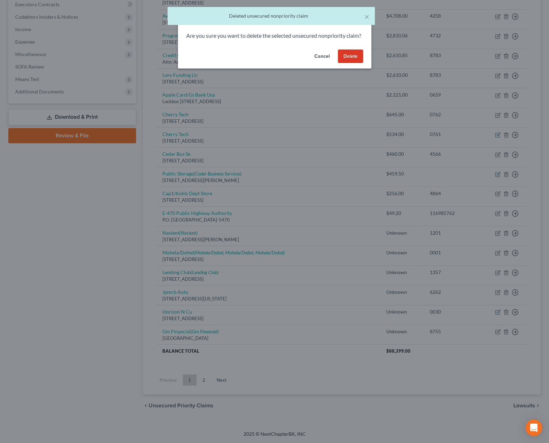
click at [359, 61] on button "Delete" at bounding box center [350, 56] width 25 height 14
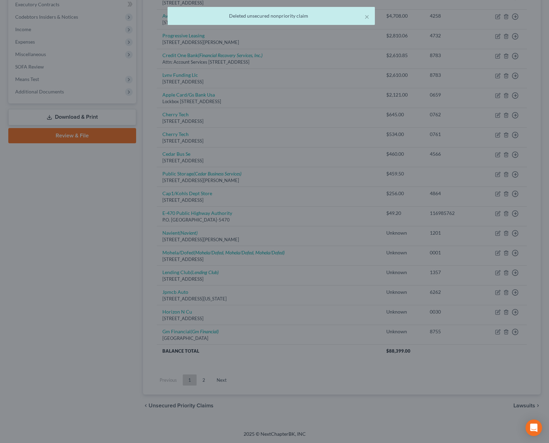
scroll to position [178, 0]
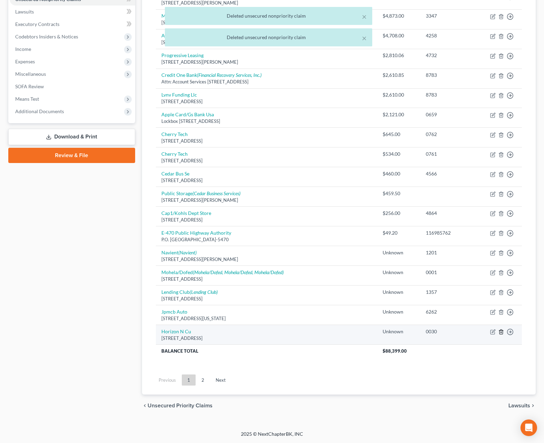
click at [502, 331] on icon "button" at bounding box center [502, 332] width 6 height 6
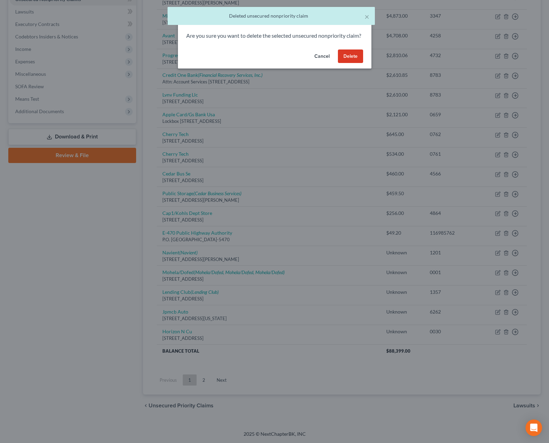
click at [352, 59] on button "Delete" at bounding box center [350, 56] width 25 height 14
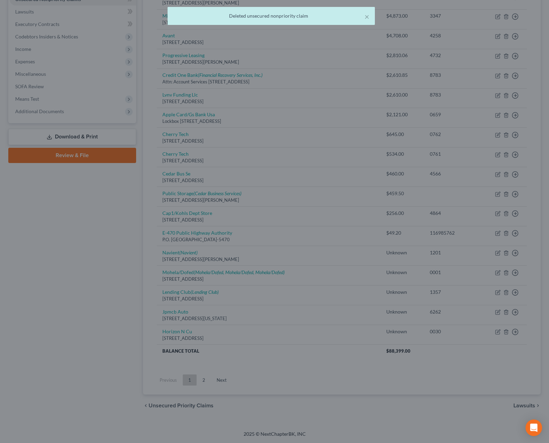
scroll to position [159, 0]
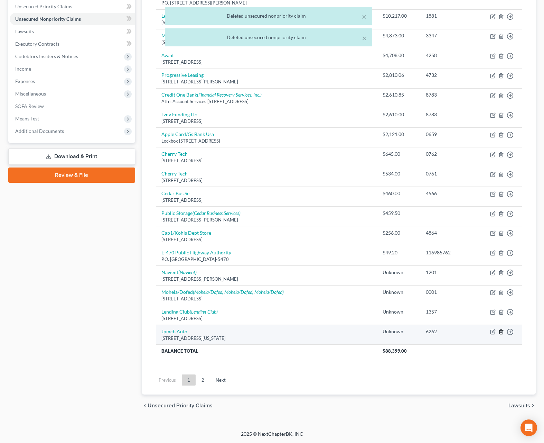
click at [501, 332] on icon "button" at bounding box center [502, 332] width 6 height 6
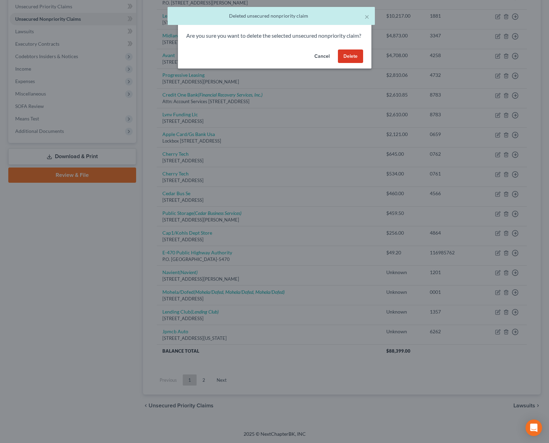
click at [349, 62] on button "Delete" at bounding box center [350, 56] width 25 height 14
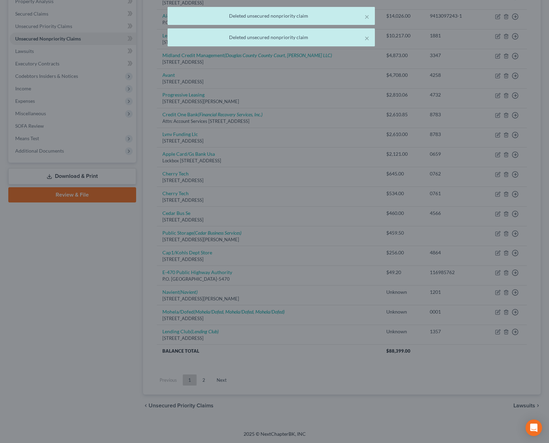
scroll to position [139, 0]
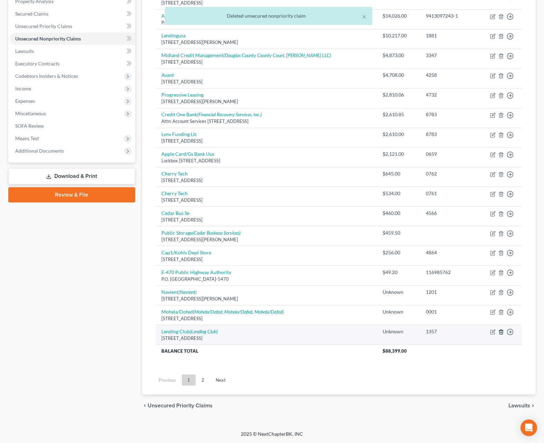
click at [502, 332] on line "button" at bounding box center [502, 332] width 0 height 1
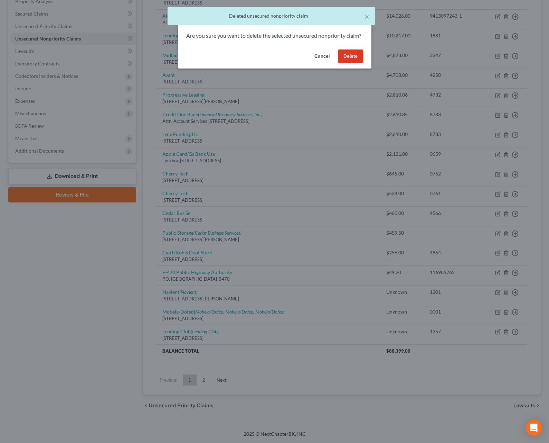
click at [353, 63] on button "Delete" at bounding box center [350, 56] width 25 height 14
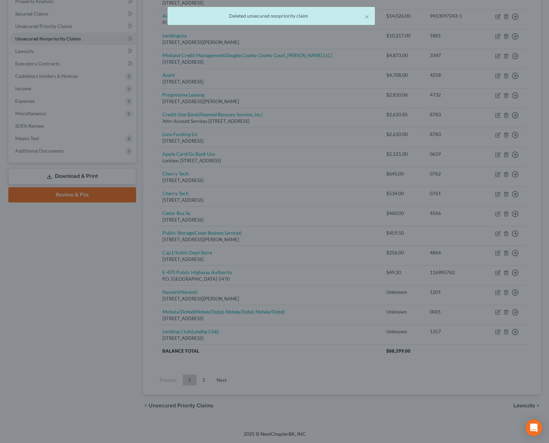
scroll to position [119, 0]
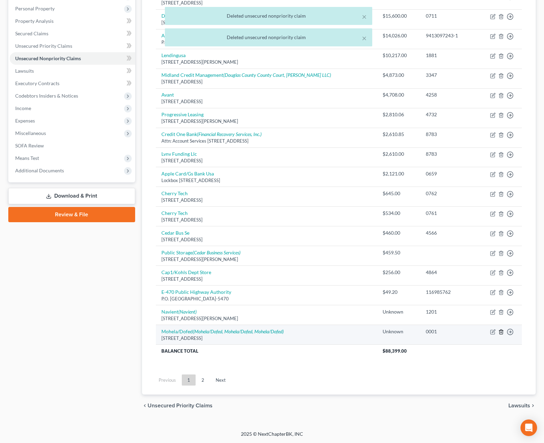
click at [501, 332] on line "button" at bounding box center [501, 332] width 0 height 1
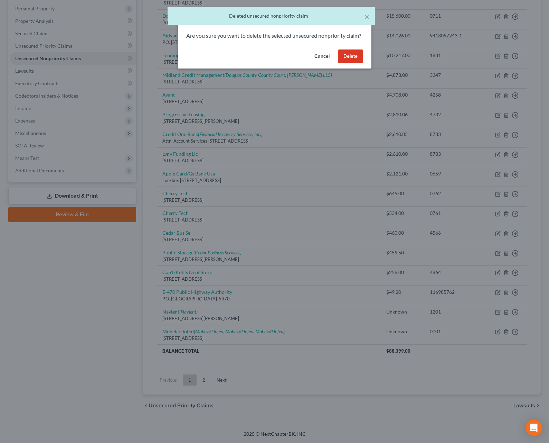
click at [346, 63] on button "Delete" at bounding box center [350, 56] width 25 height 14
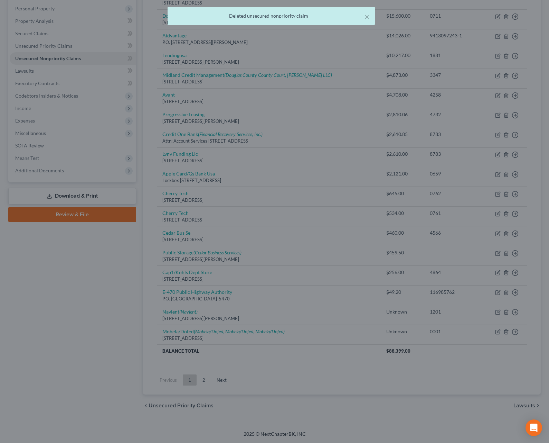
scroll to position [100, 0]
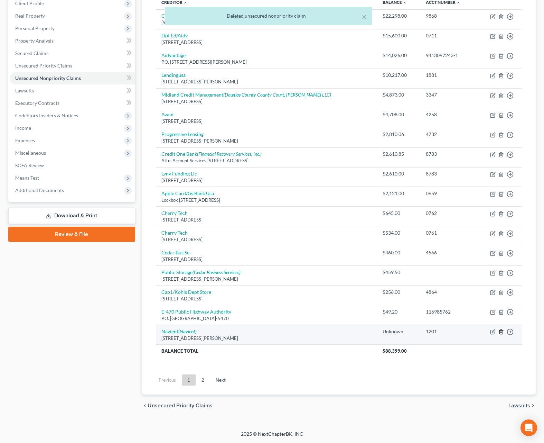
click at [501, 333] on icon "button" at bounding box center [502, 332] width 6 height 6
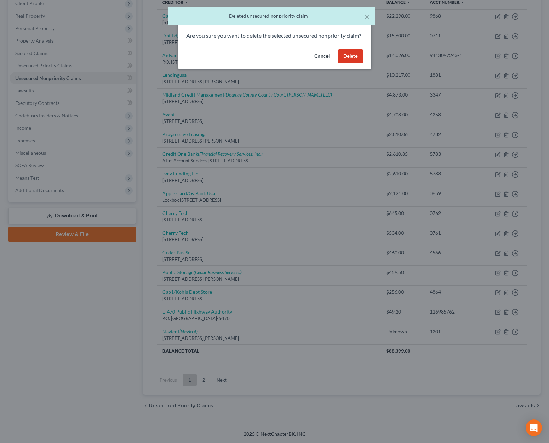
click at [345, 62] on button "Delete" at bounding box center [350, 56] width 25 height 14
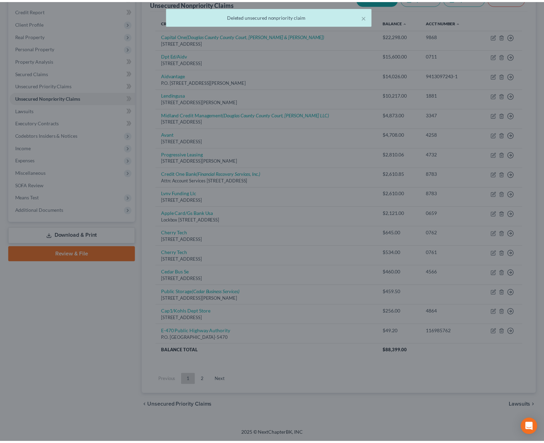
scroll to position [80, 0]
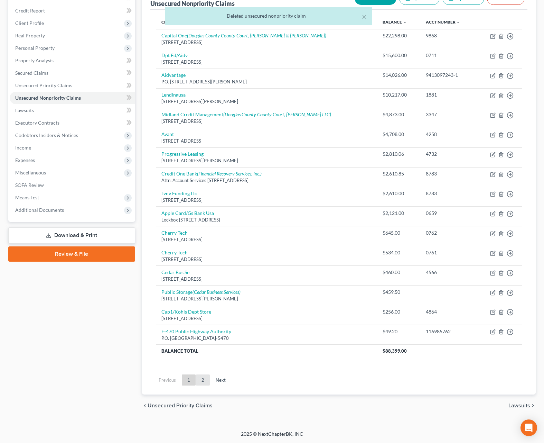
click at [204, 378] on link "2" at bounding box center [203, 379] width 14 height 11
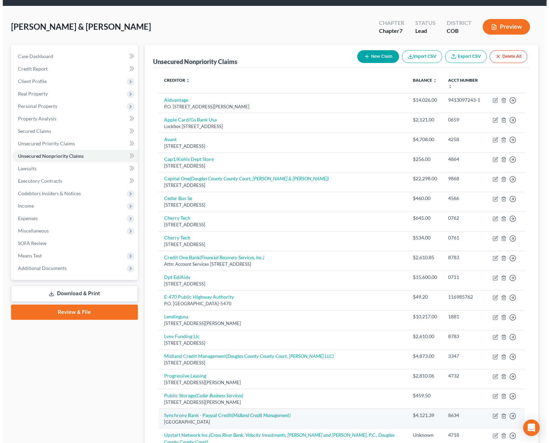
scroll to position [0, 0]
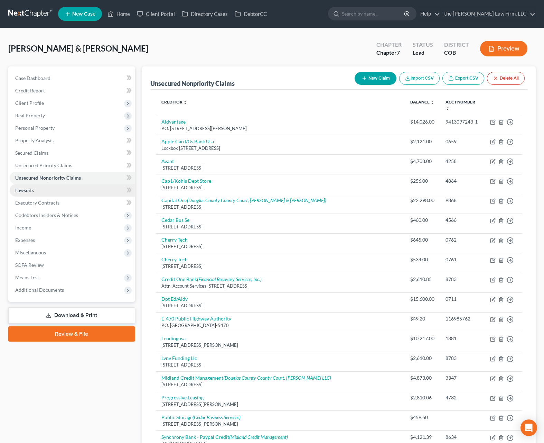
click at [34, 188] on span "Lawsuits" at bounding box center [24, 190] width 19 height 6
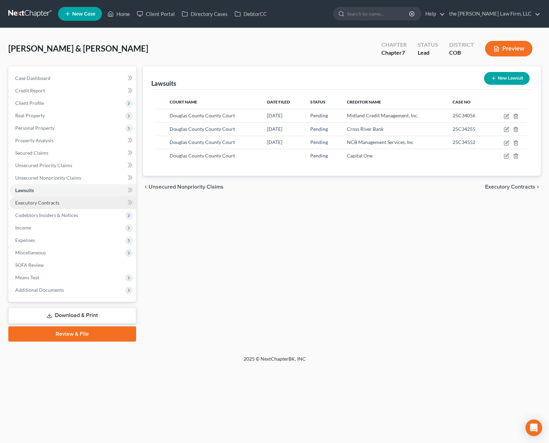
click at [49, 203] on span "Executory Contracts" at bounding box center [37, 203] width 44 height 6
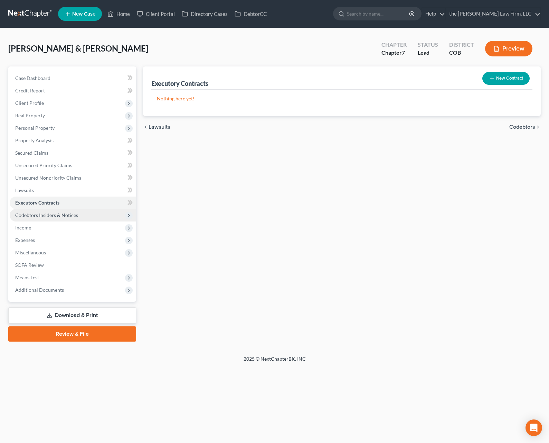
click at [56, 214] on span "Codebtors Insiders & Notices" at bounding box center [46, 215] width 63 height 6
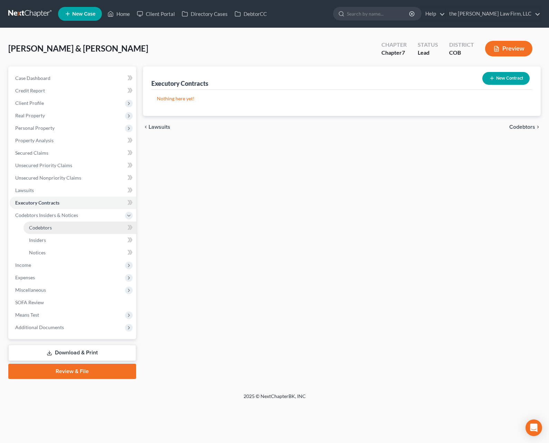
click at [53, 227] on link "Codebtors" at bounding box center [80, 227] width 113 height 12
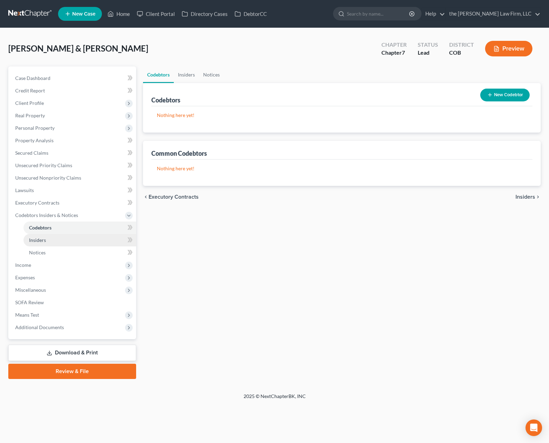
click at [50, 238] on link "Insiders" at bounding box center [80, 240] width 113 height 12
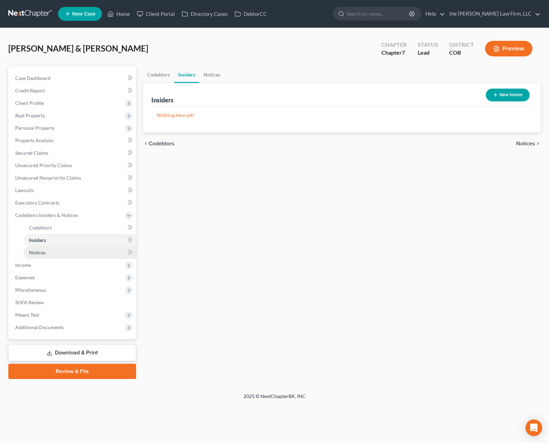
click at [49, 249] on link "Notices" at bounding box center [80, 252] width 113 height 12
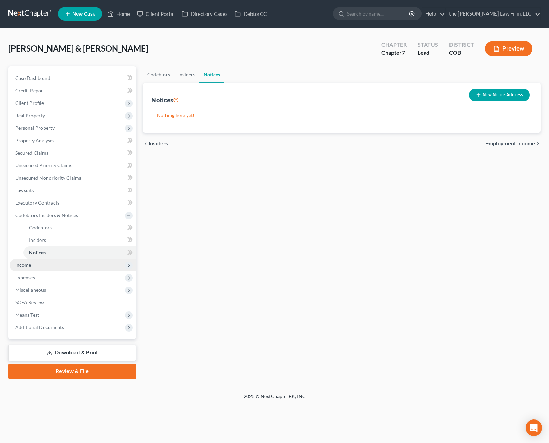
click at [48, 263] on span "Income" at bounding box center [73, 265] width 127 height 12
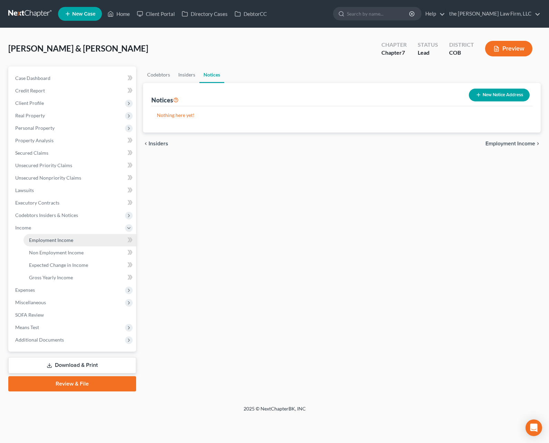
click at [90, 241] on link "Employment Income" at bounding box center [80, 240] width 113 height 12
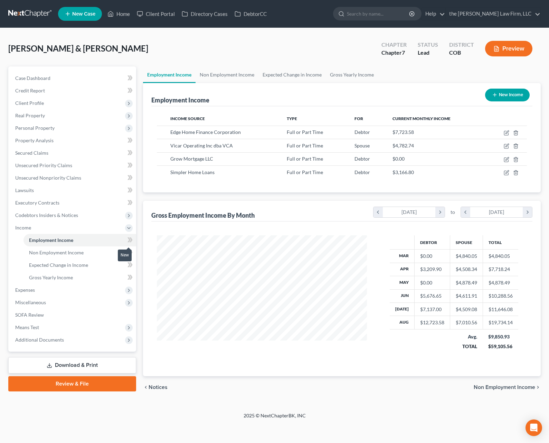
scroll to position [124, 224]
click at [233, 74] on link "Non Employment Income" at bounding box center [227, 74] width 63 height 17
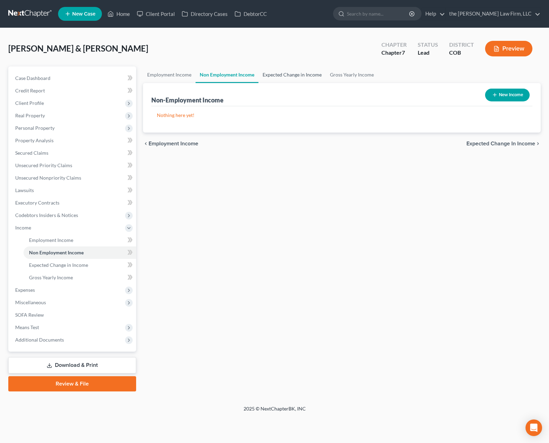
click at [280, 72] on link "Expected Change in Income" at bounding box center [292, 74] width 67 height 17
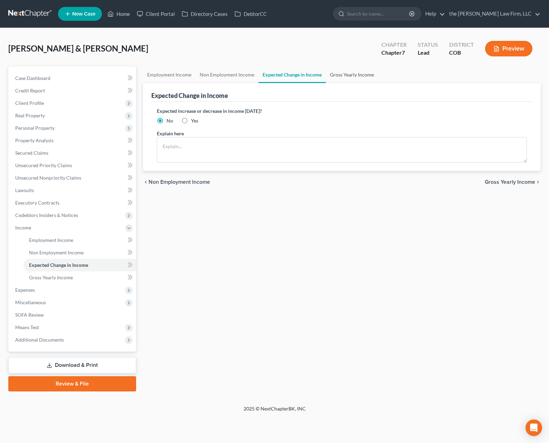
click at [345, 71] on link "Gross Yearly Income" at bounding box center [352, 74] width 52 height 17
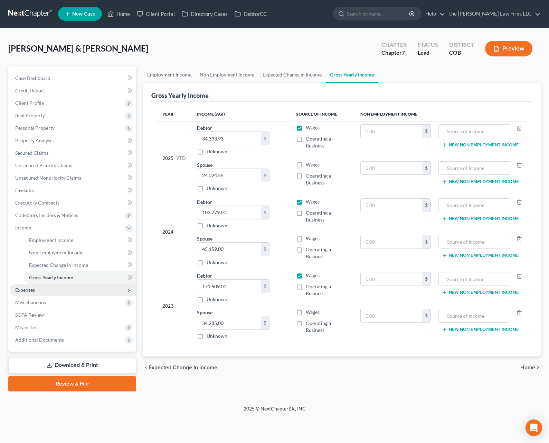
click at [47, 292] on span "Expenses" at bounding box center [73, 290] width 127 height 12
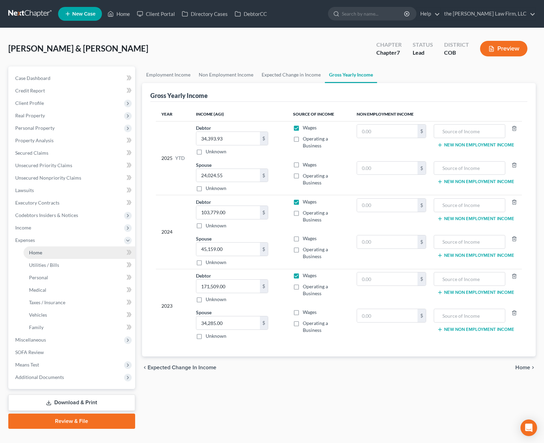
click at [73, 254] on link "Home" at bounding box center [80, 252] width 112 height 12
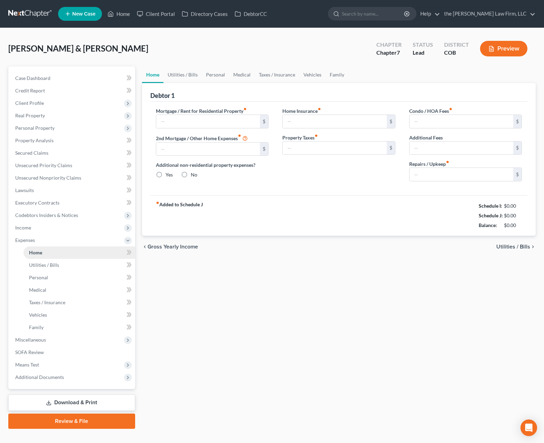
type input "4,983.00"
type input "0.00"
radio input "true"
type input "0.00"
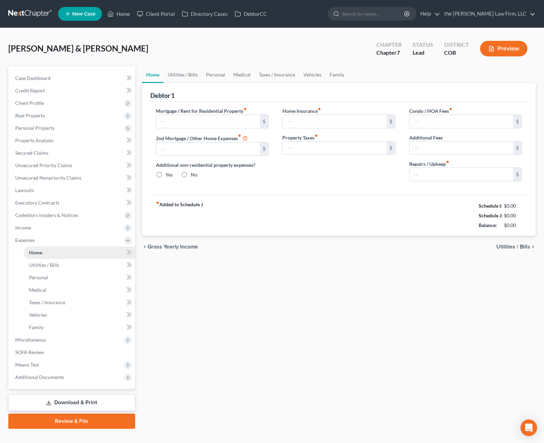
type input "140.00"
type input "0.00"
click at [75, 228] on span "Income" at bounding box center [73, 227] width 126 height 12
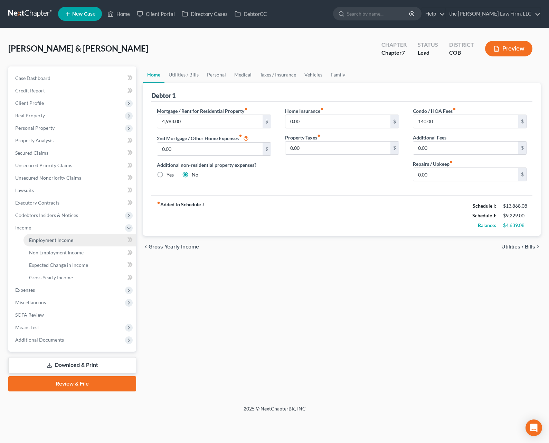
click at [72, 241] on span "Employment Income" at bounding box center [51, 240] width 44 height 6
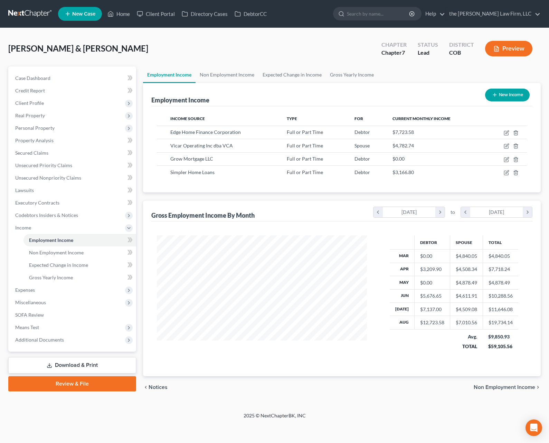
scroll to position [124, 224]
click at [508, 133] on icon "button" at bounding box center [507, 131] width 3 height 3
select select "0"
select select "24"
select select "0"
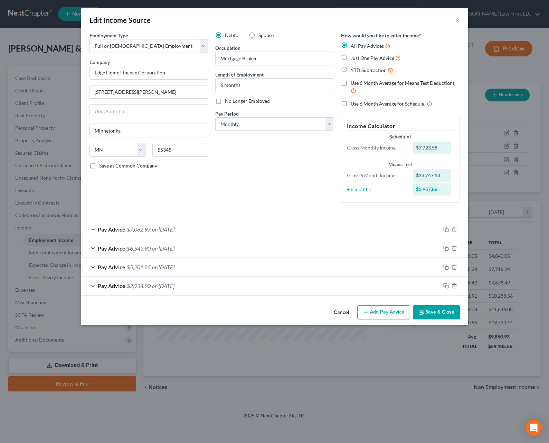
click at [351, 102] on label "Use 6 Month Average for Schedule I" at bounding box center [392, 104] width 82 height 8
click at [354, 102] on input "Use 6 Month Average for Schedule I" at bounding box center [356, 102] width 4 height 4
checkbox input "true"
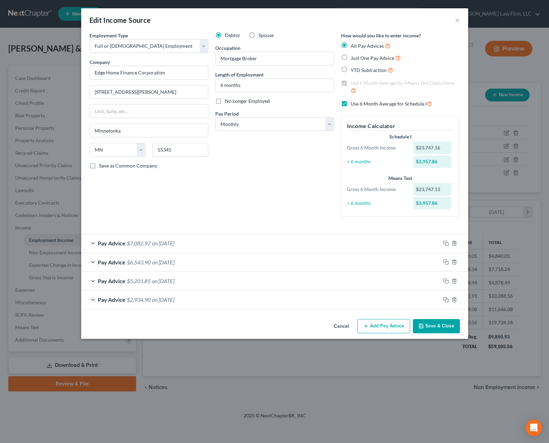
click at [351, 100] on label "Use 6 Month Average for Schedule I" at bounding box center [392, 104] width 82 height 8
click at [354, 100] on input "Use 6 Month Average for Schedule I" at bounding box center [356, 102] width 4 height 4
checkbox input "false"
click at [351, 81] on label "Use 6 Month Average for Means Test Deductions" at bounding box center [405, 87] width 109 height 15
click at [354, 81] on input "Use 6 Month Average for Means Test Deductions" at bounding box center [356, 82] width 4 height 4
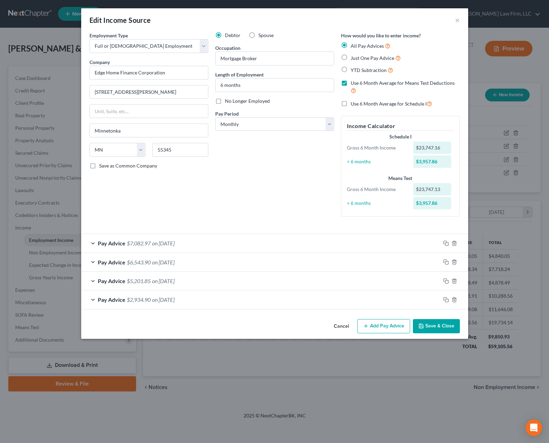
checkbox input "false"
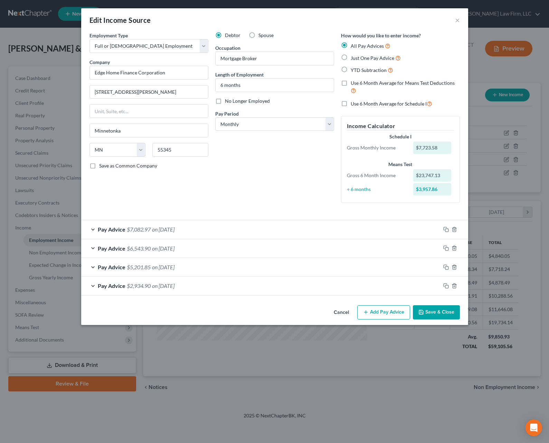
click at [351, 101] on label "Use 6 Month Average for Schedule I" at bounding box center [392, 104] width 82 height 8
click at [354, 101] on input "Use 6 Month Average for Schedule I" at bounding box center [356, 102] width 4 height 4
checkbox input "true"
click at [444, 310] on button "Save & Close" at bounding box center [436, 312] width 47 height 15
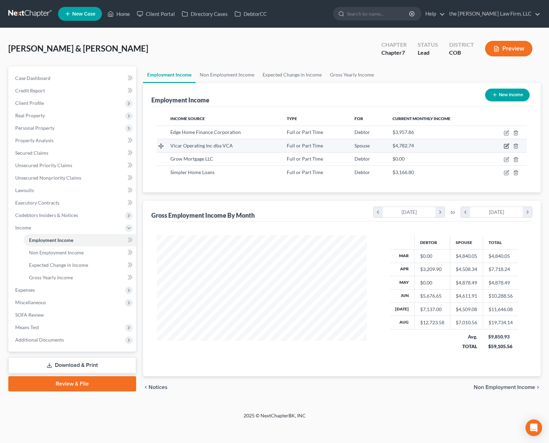
click at [509, 145] on icon "button" at bounding box center [507, 146] width 6 height 6
select select "0"
select select "4"
select select "2"
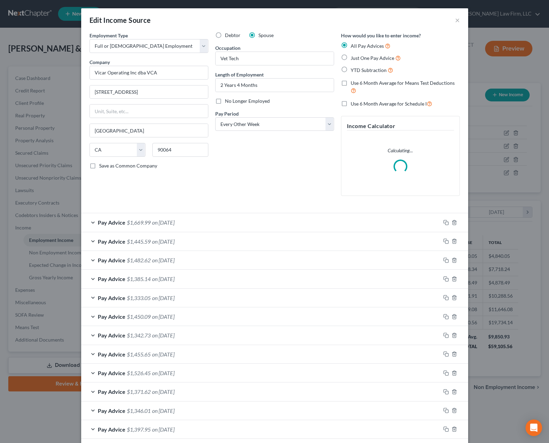
click at [351, 103] on label "Use 6 Month Average for Schedule I" at bounding box center [392, 104] width 82 height 8
click at [354, 103] on input "Use 6 Month Average for Schedule I" at bounding box center [356, 102] width 4 height 4
checkbox input "true"
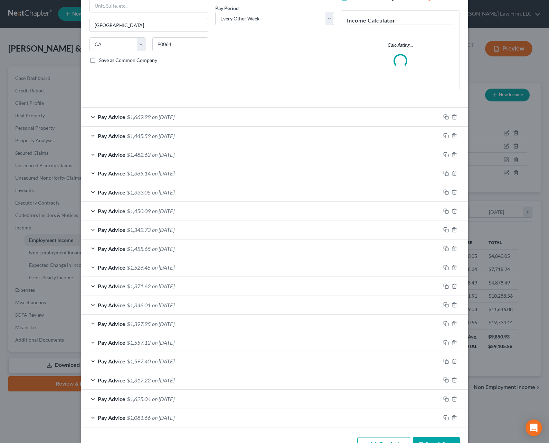
scroll to position [128, 0]
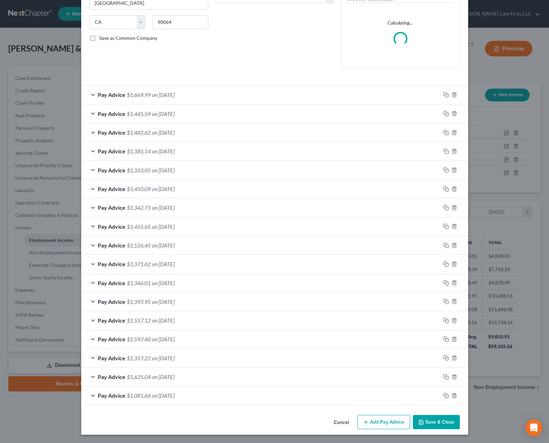
click at [434, 418] on div "Edit Income Source × Employment Type * Select Full or Part Time Employment Self…" at bounding box center [274, 158] width 387 height 554
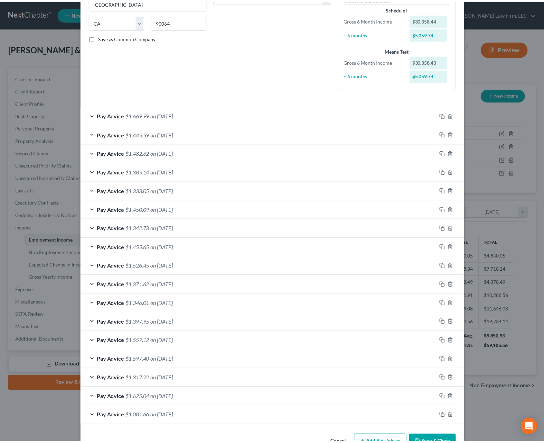
scroll to position [148, 0]
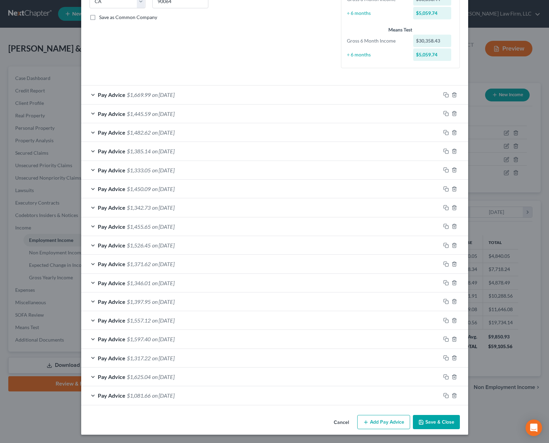
click at [429, 421] on button "Save & Close" at bounding box center [436, 422] width 47 height 15
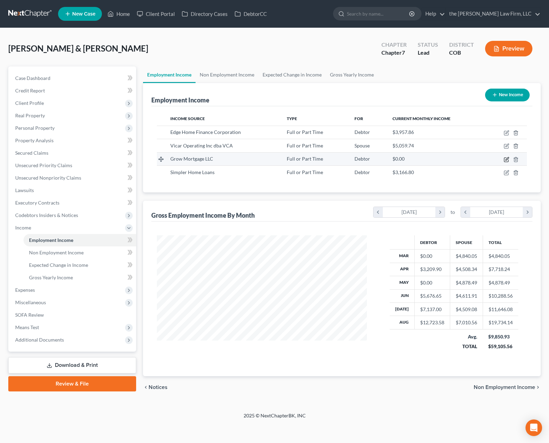
click at [507, 158] on icon "button" at bounding box center [506, 159] width 4 height 4
select select "0"
select select "24"
select select "0"
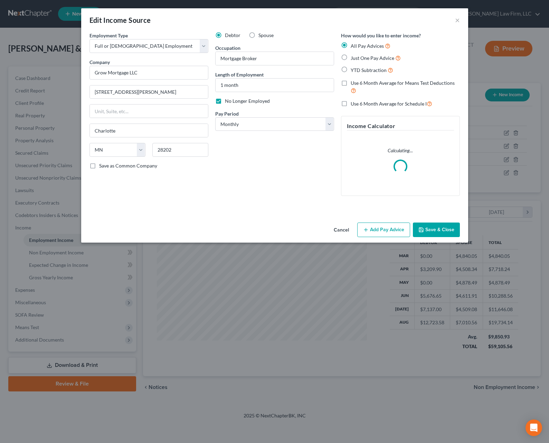
click at [351, 104] on label "Use 6 Month Average for Schedule I" at bounding box center [392, 104] width 82 height 8
click at [354, 104] on input "Use 6 Month Average for Schedule I" at bounding box center [356, 102] width 4 height 4
checkbox input "true"
click at [439, 230] on button "Save & Close" at bounding box center [436, 229] width 47 height 15
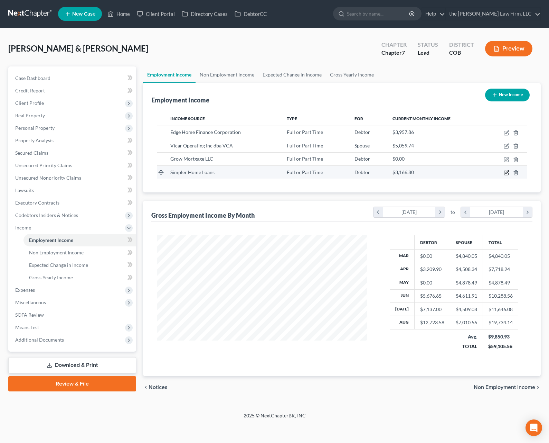
click at [507, 173] on icon "button" at bounding box center [507, 173] width 6 height 6
select select "0"
select select "4"
select select "0"
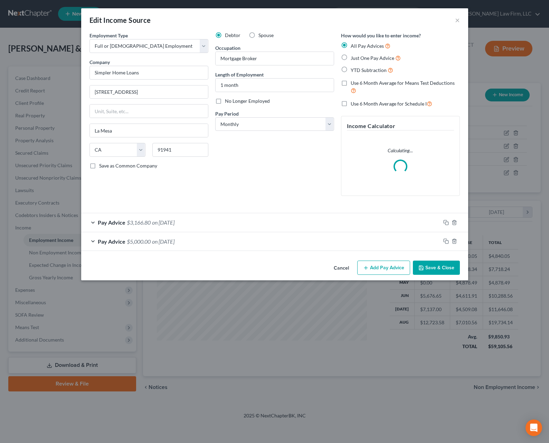
click at [351, 102] on label "Use 6 Month Average for Schedule I" at bounding box center [392, 104] width 82 height 8
click at [354, 102] on input "Use 6 Month Average for Schedule I" at bounding box center [356, 102] width 4 height 4
checkbox input "true"
click at [430, 267] on button "Save & Close" at bounding box center [436, 267] width 47 height 15
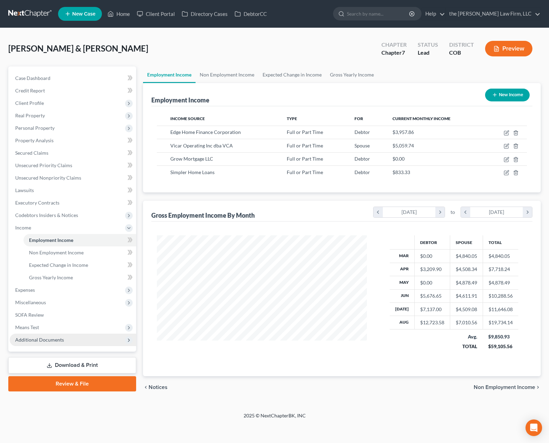
click at [55, 333] on span "Additional Documents" at bounding box center [73, 339] width 127 height 12
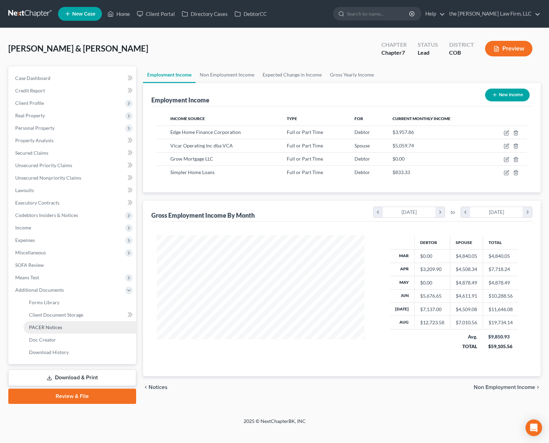
scroll to position [124, 224]
click at [49, 276] on span "Means Test" at bounding box center [73, 277] width 127 height 12
click at [57, 285] on link "Exemption from Presumption" at bounding box center [80, 290] width 113 height 12
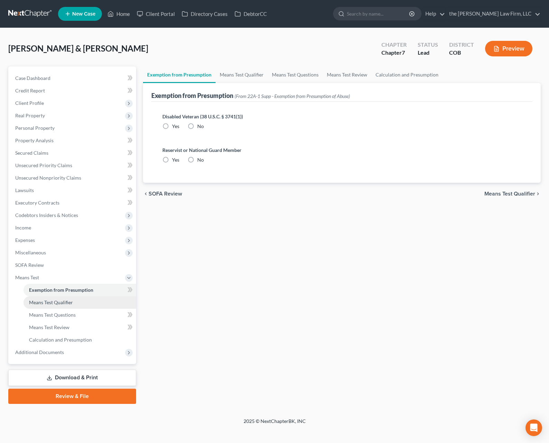
radio input "true"
click at [58, 300] on span "Means Test Qualifier" at bounding box center [51, 302] width 44 height 6
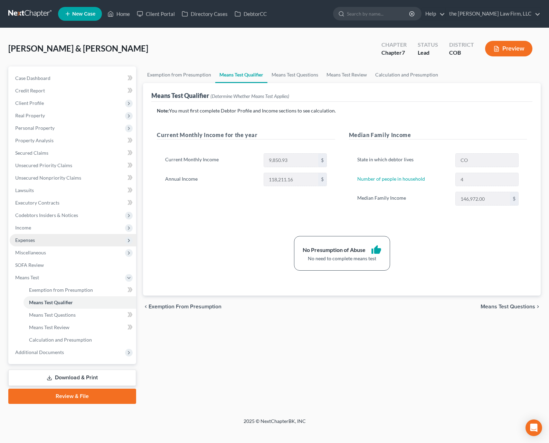
click at [64, 241] on span "Expenses" at bounding box center [73, 240] width 127 height 12
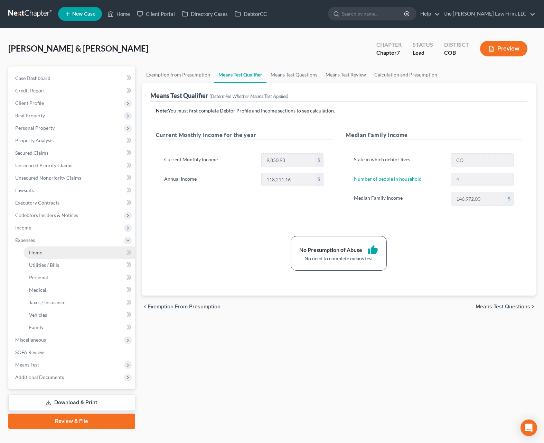
click at [77, 246] on link "Home" at bounding box center [80, 252] width 112 height 12
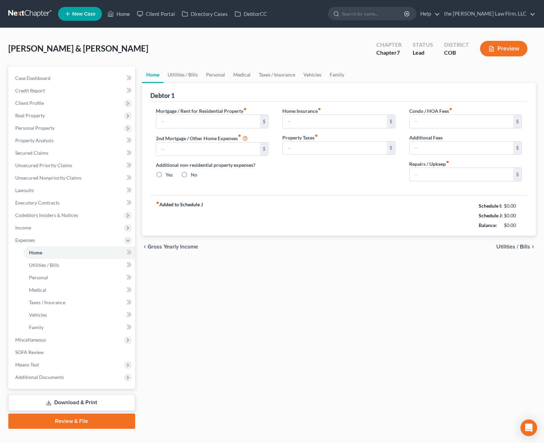
type input "4,983.00"
type input "0.00"
radio input "true"
type input "0.00"
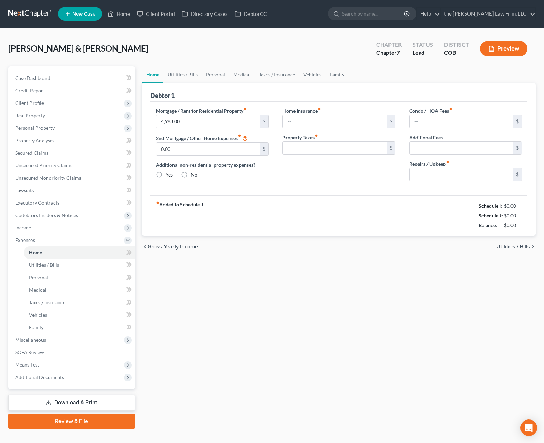
type input "140.00"
type input "0.00"
click at [339, 73] on link "Family" at bounding box center [337, 74] width 23 height 17
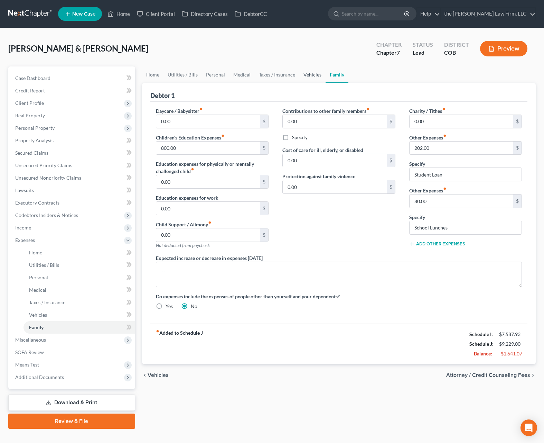
click at [314, 75] on link "Vehicles" at bounding box center [312, 74] width 26 height 17
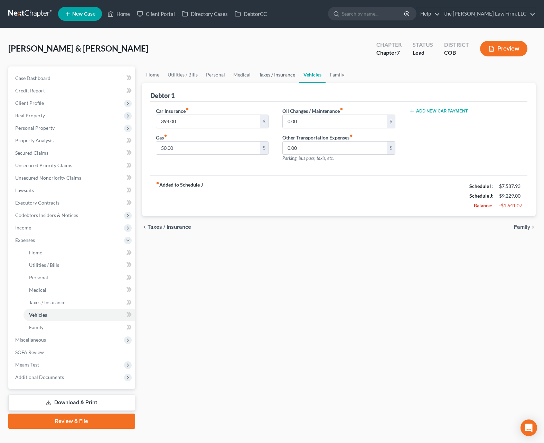
click at [288, 74] on link "Taxes / Insurance" at bounding box center [277, 74] width 45 height 17
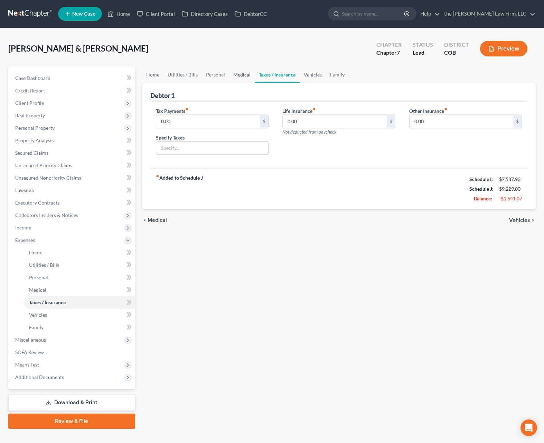
click at [242, 77] on link "Medical" at bounding box center [242, 74] width 26 height 17
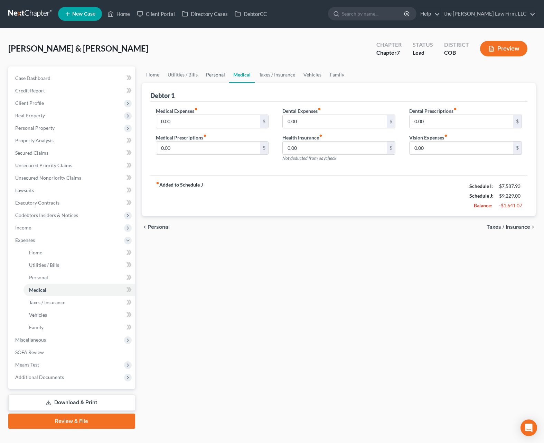
click at [209, 76] on link "Personal" at bounding box center [215, 74] width 27 height 17
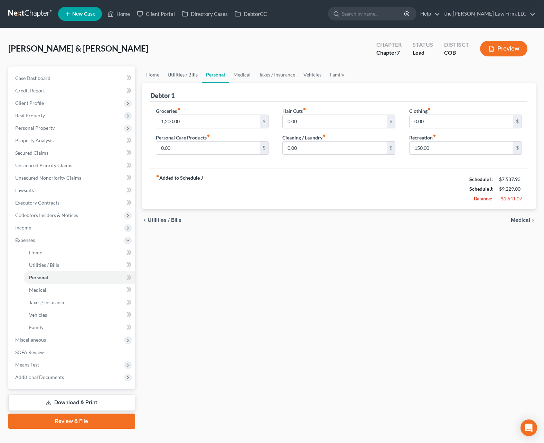
click at [192, 77] on link "Utilities / Bills" at bounding box center [183, 74] width 38 height 17
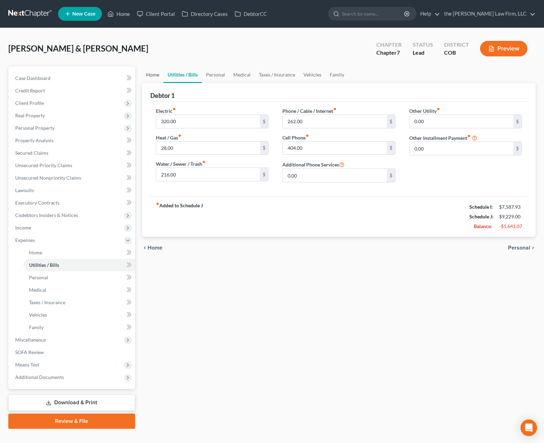
click at [154, 74] on link "Home" at bounding box center [152, 74] width 21 height 17
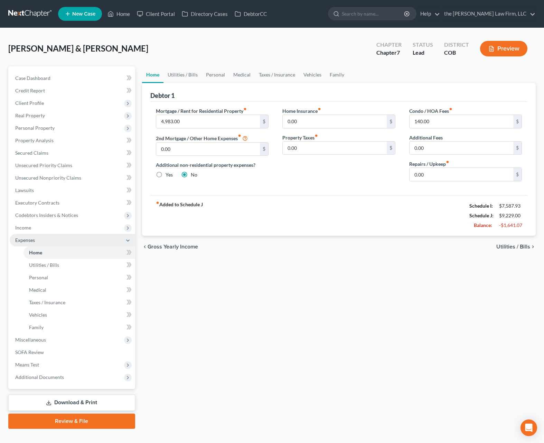
click at [67, 235] on span "Expenses" at bounding box center [73, 240] width 126 height 12
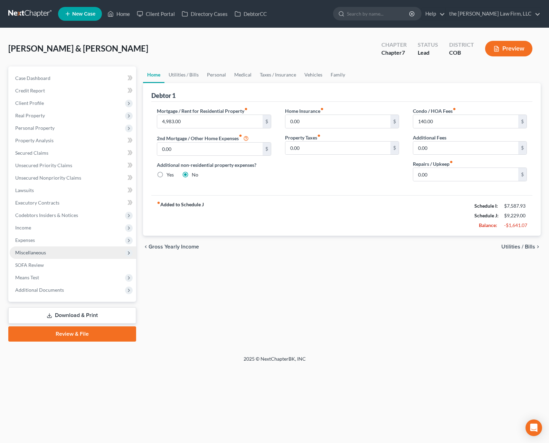
click at [64, 256] on span "Miscellaneous" at bounding box center [73, 252] width 127 height 12
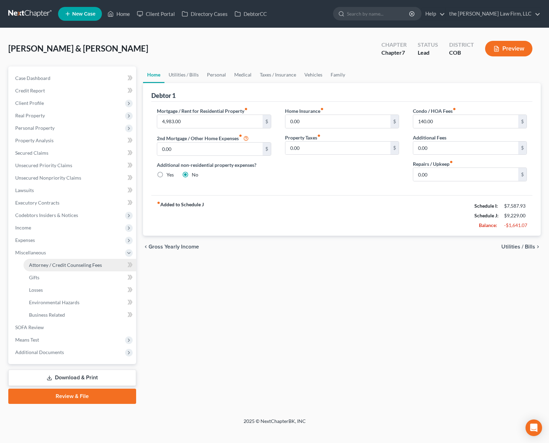
click at [68, 263] on span "Attorney / Credit Counseling Fees" at bounding box center [65, 265] width 73 height 6
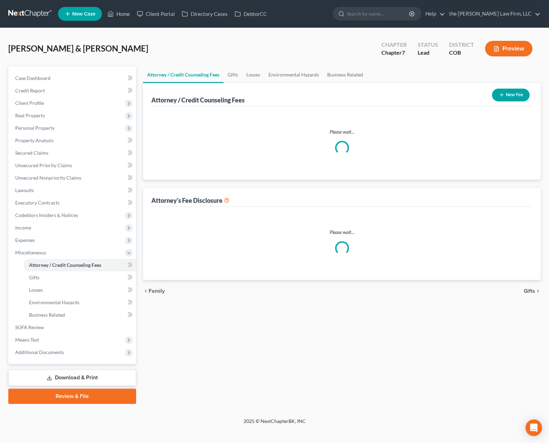
select select "0"
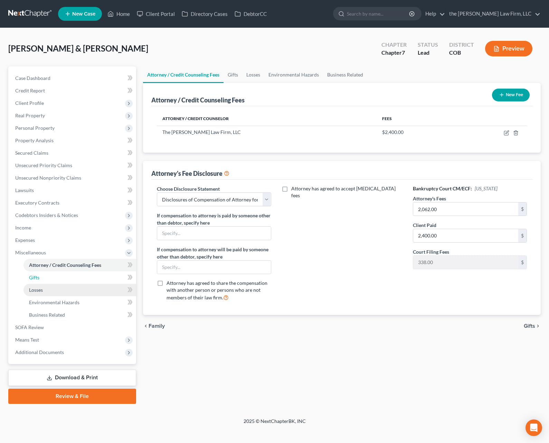
drag, startPoint x: 68, startPoint y: 276, endPoint x: 61, endPoint y: 286, distance: 13.1
click at [68, 276] on link "Gifts" at bounding box center [80, 277] width 113 height 12
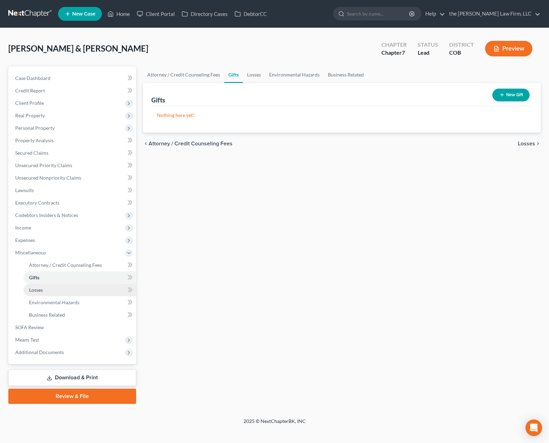
click at [60, 287] on link "Losses" at bounding box center [80, 290] width 113 height 12
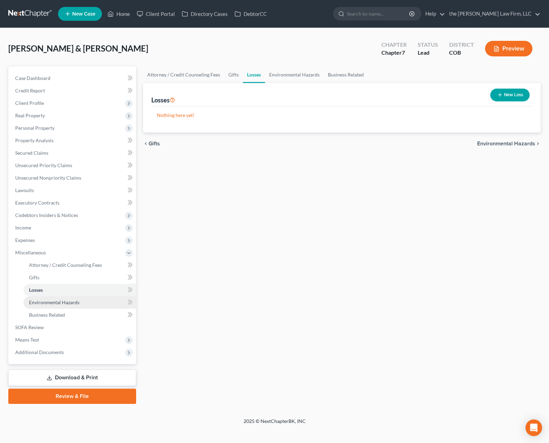
click at [62, 303] on span "Environmental Hazards" at bounding box center [54, 302] width 50 height 6
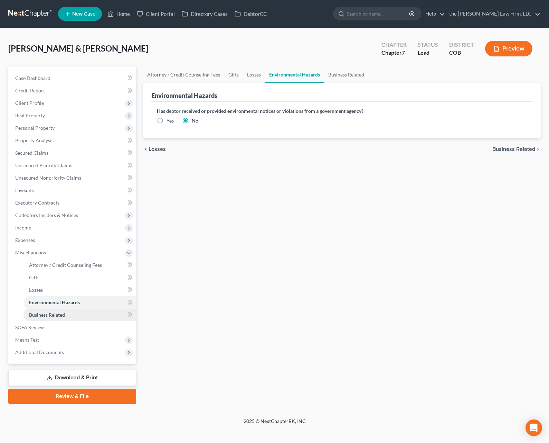
click at [63, 310] on link "Business Related" at bounding box center [80, 314] width 113 height 12
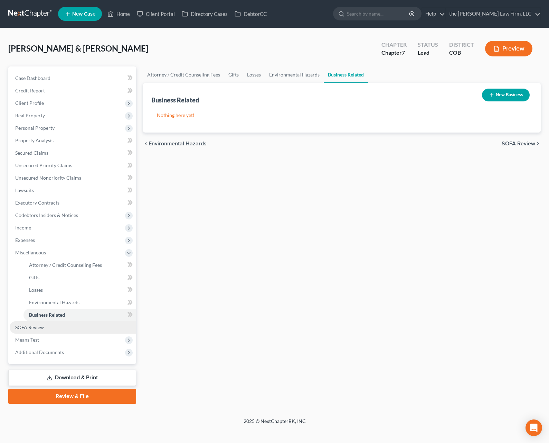
click at [54, 330] on link "SOFA Review" at bounding box center [73, 327] width 127 height 12
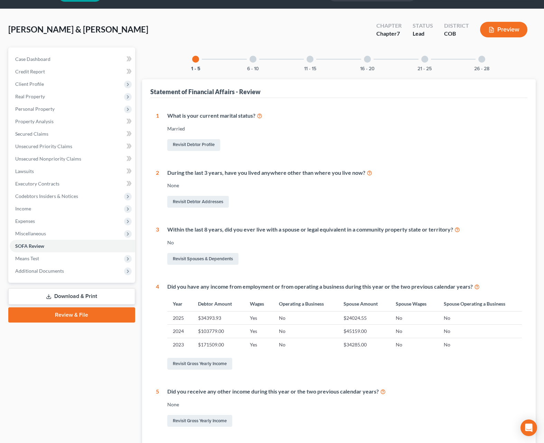
scroll to position [8, 0]
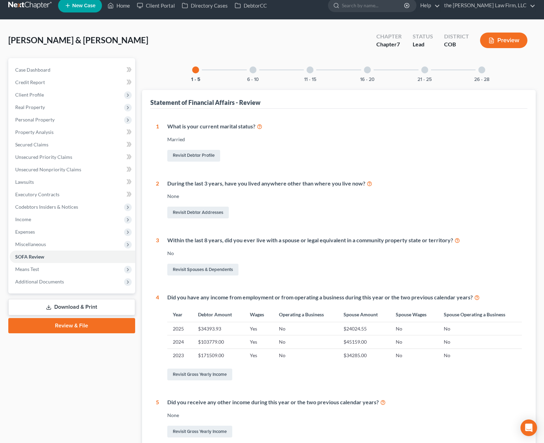
click at [254, 72] on div at bounding box center [253, 69] width 7 height 7
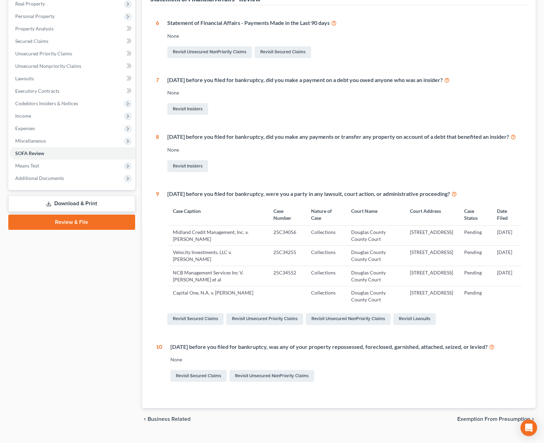
scroll to position [112, 0]
click at [343, 324] on link "Revisit Unsecured NonPriority Claims" at bounding box center [348, 319] width 85 height 12
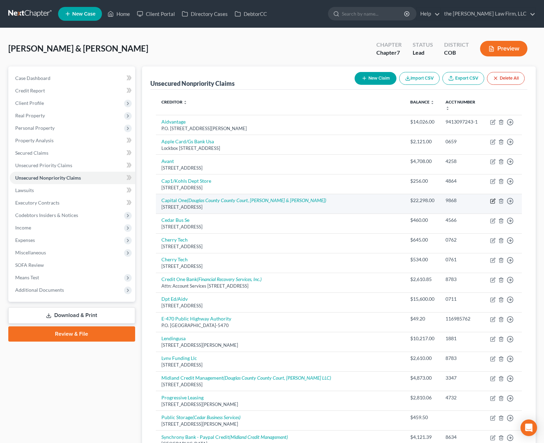
click at [493, 198] on icon "button" at bounding box center [493, 199] width 3 height 3
select select "46"
select select "0"
select select "5"
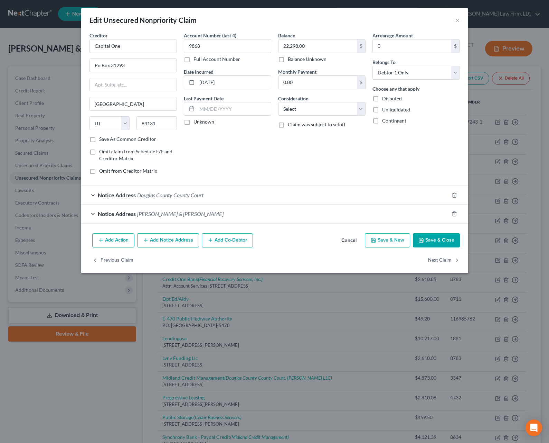
click at [219, 191] on div "Notice Address Douglas County County Court" at bounding box center [265, 195] width 368 height 18
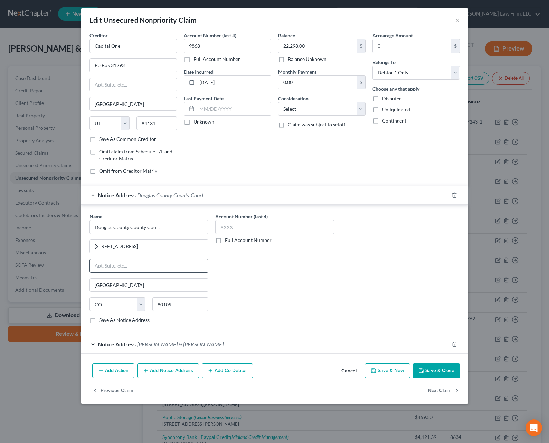
click at [163, 266] on input "text" at bounding box center [149, 265] width 118 height 13
type input "Case No 2025C33028"
click at [434, 368] on button "Save & Close" at bounding box center [436, 370] width 47 height 15
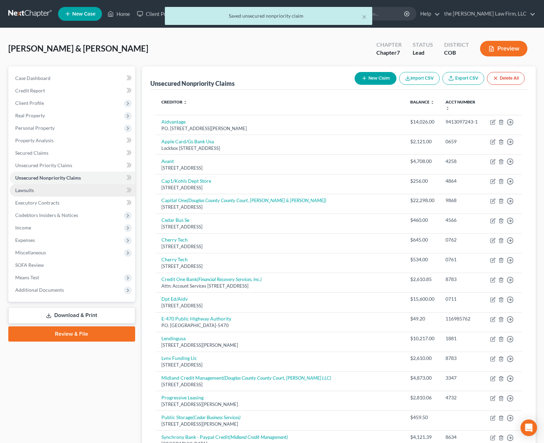
click at [96, 191] on link "Lawsuits" at bounding box center [73, 190] width 126 height 12
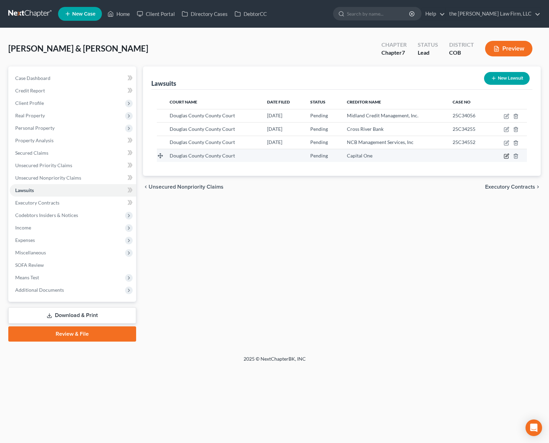
click at [507, 156] on icon "button" at bounding box center [507, 156] width 6 height 6
select select "4"
select select "0"
select select "4"
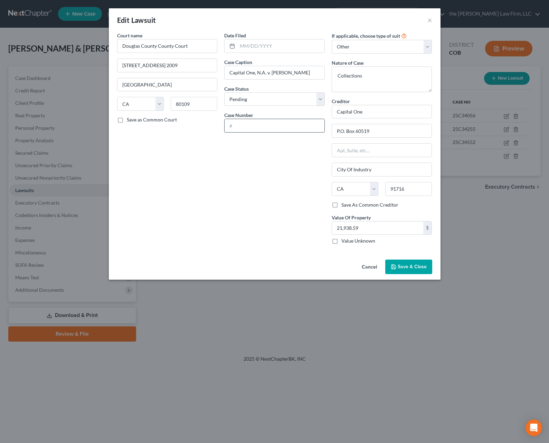
click at [291, 128] on input "text" at bounding box center [275, 125] width 100 height 13
type input "2025C33028"
click at [416, 268] on span "Save & Close" at bounding box center [412, 266] width 29 height 6
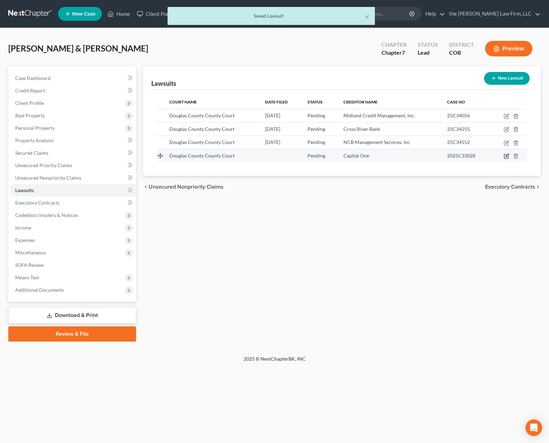
click at [507, 156] on icon "button" at bounding box center [507, 156] width 6 height 6
select select "4"
select select "0"
select select "4"
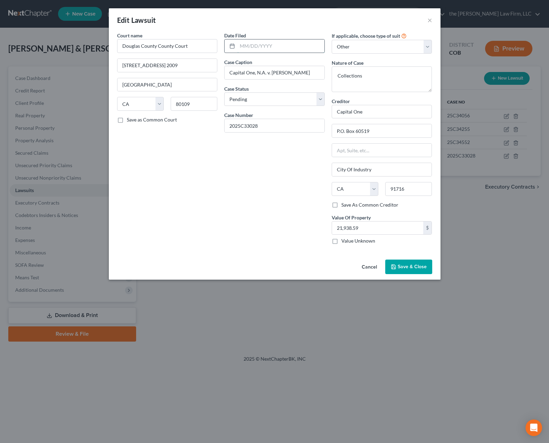
click at [261, 44] on input "text" at bounding box center [281, 45] width 87 height 13
type input "05/23/2025"
click at [399, 262] on button "Save & Close" at bounding box center [409, 266] width 47 height 15
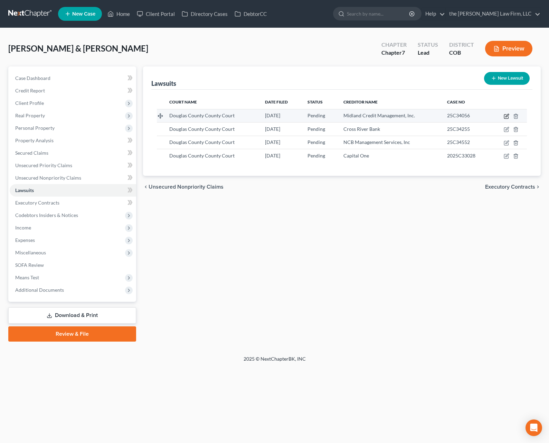
click at [507, 118] on icon "button" at bounding box center [507, 116] width 6 height 6
select select "5"
select select "0"
select select "4"
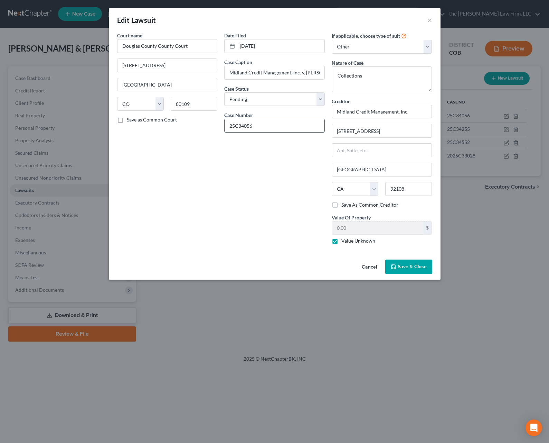
drag, startPoint x: 229, startPoint y: 126, endPoint x: 288, endPoint y: 120, distance: 59.7
click at [229, 125] on input "25C34056" at bounding box center [275, 125] width 100 height 13
type input "2025C34056"
drag, startPoint x: 411, startPoint y: 270, endPoint x: 465, endPoint y: 194, distance: 92.6
click at [411, 270] on button "Save & Close" at bounding box center [409, 266] width 47 height 15
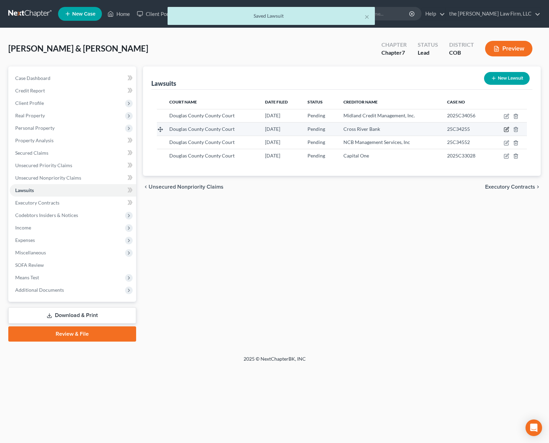
click at [506, 131] on icon "button" at bounding box center [507, 130] width 6 height 6
select select "5"
select select "0"
select select "4"
select select "33"
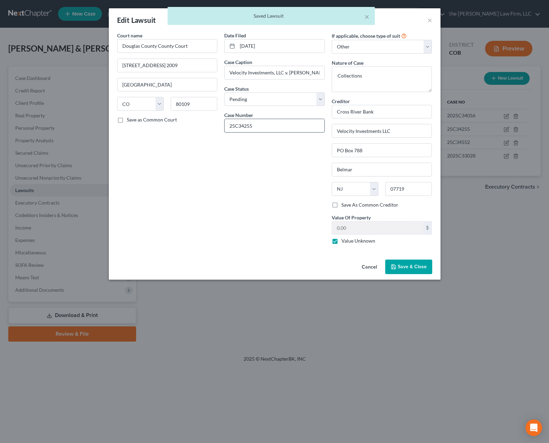
click at [227, 125] on input "25C34255" at bounding box center [275, 125] width 100 height 13
type input "2025C34255"
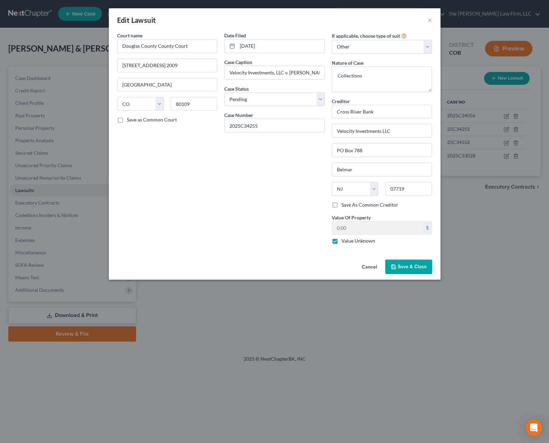
click at [419, 267] on span "Save & Close" at bounding box center [412, 266] width 29 height 6
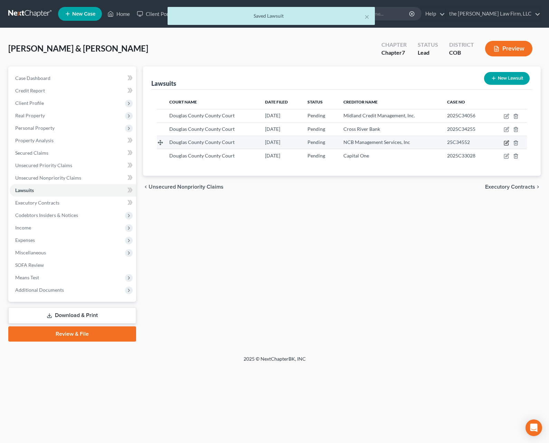
click at [506, 143] on icon "button" at bounding box center [507, 143] width 6 height 6
select select "5"
select select "0"
select select "4"
select select "39"
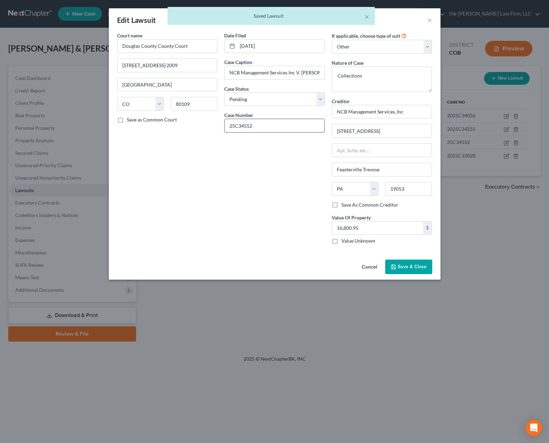
drag, startPoint x: 229, startPoint y: 124, endPoint x: 301, endPoint y: 135, distance: 72.8
click at [229, 124] on input "25C34552" at bounding box center [275, 125] width 100 height 13
type input "2025C34552"
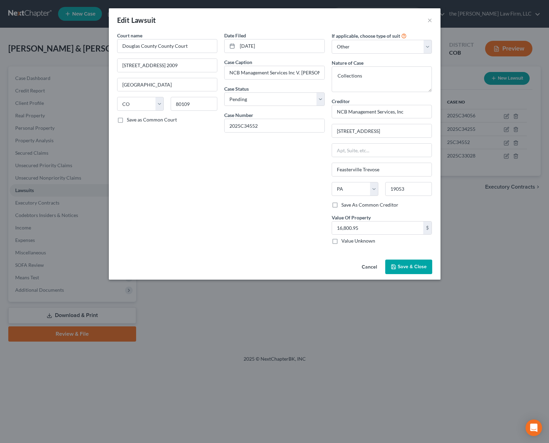
click at [404, 266] on span "Save & Close" at bounding box center [412, 266] width 29 height 6
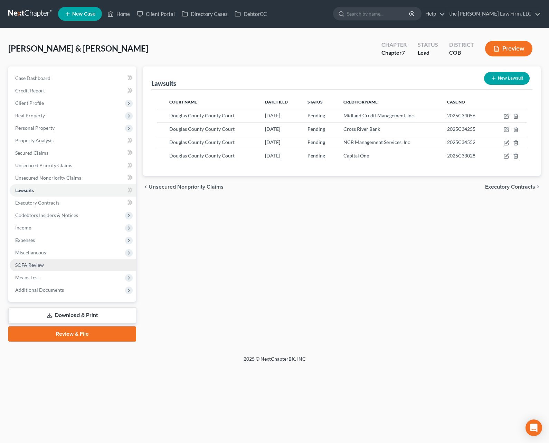
click at [75, 269] on link "SOFA Review" at bounding box center [73, 265] width 127 height 12
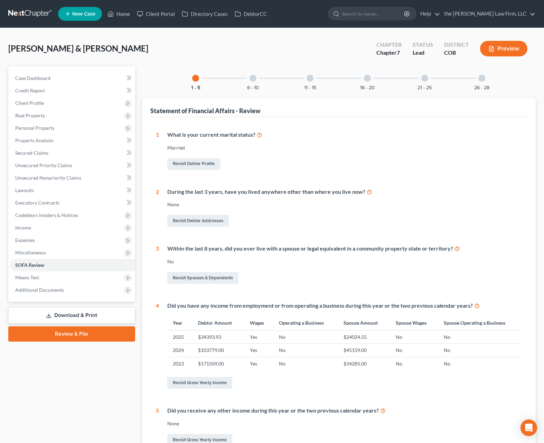
click at [310, 78] on div at bounding box center [310, 78] width 7 height 7
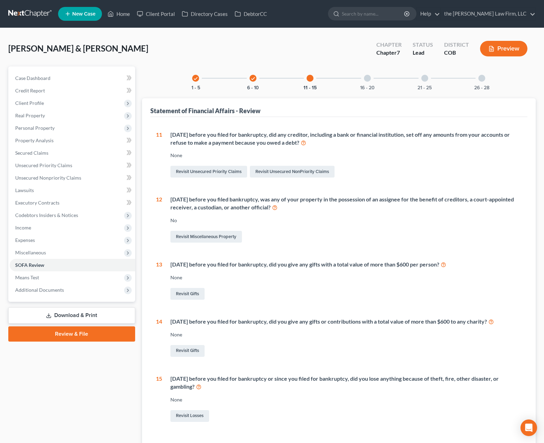
click at [254, 79] on icon "check" at bounding box center [253, 78] width 5 height 5
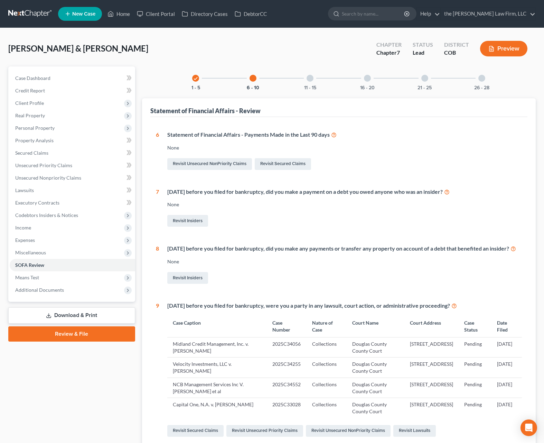
click at [313, 79] on div at bounding box center [310, 78] width 7 height 7
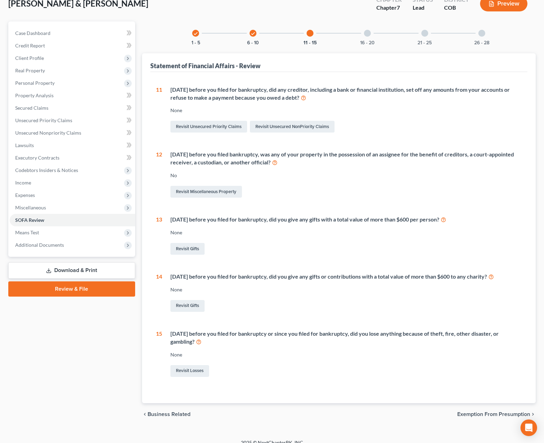
scroll to position [54, 0]
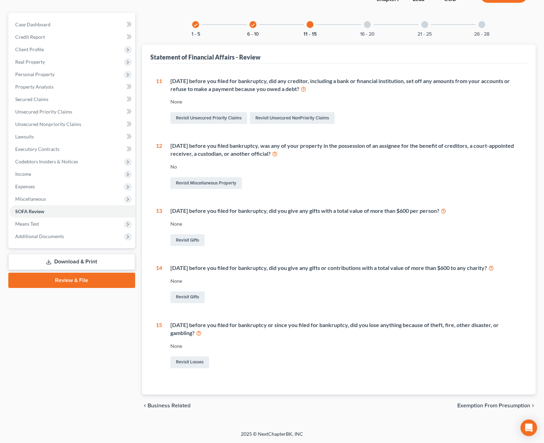
click at [367, 26] on div at bounding box center [367, 24] width 7 height 7
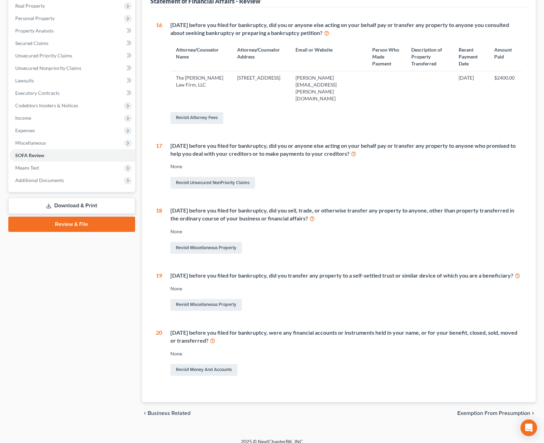
scroll to position [118, 0]
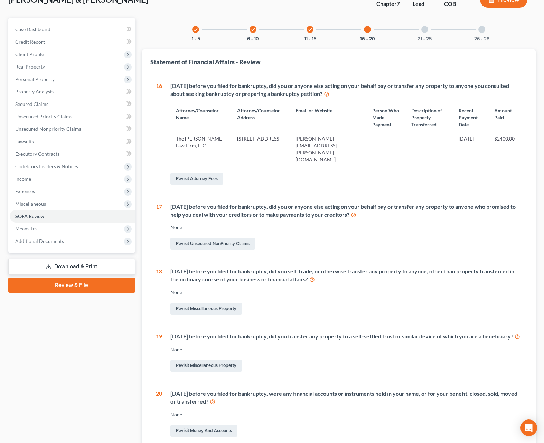
click at [426, 31] on div at bounding box center [424, 29] width 7 height 7
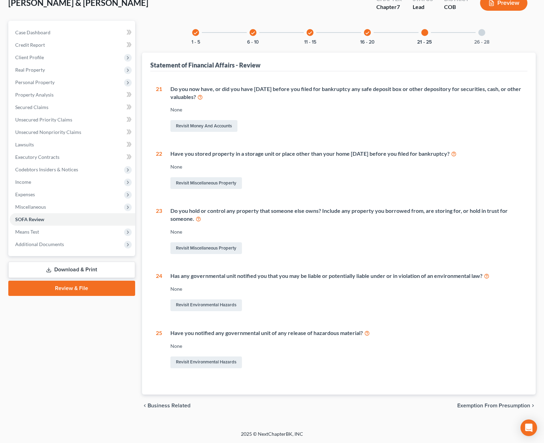
scroll to position [46, 0]
click at [483, 30] on div at bounding box center [482, 32] width 7 height 7
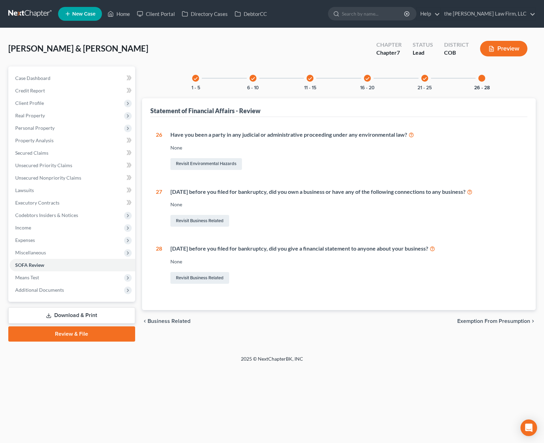
scroll to position [0, 0]
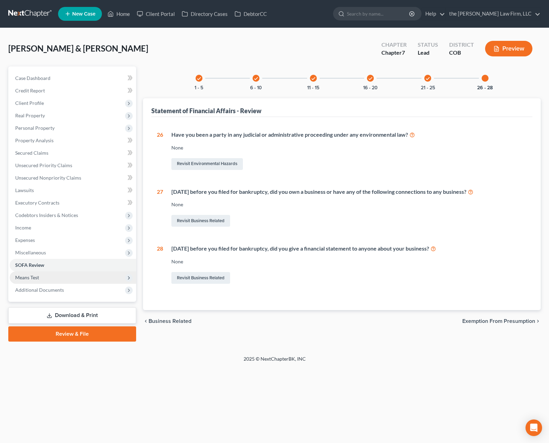
click at [45, 280] on span "Means Test" at bounding box center [73, 277] width 127 height 12
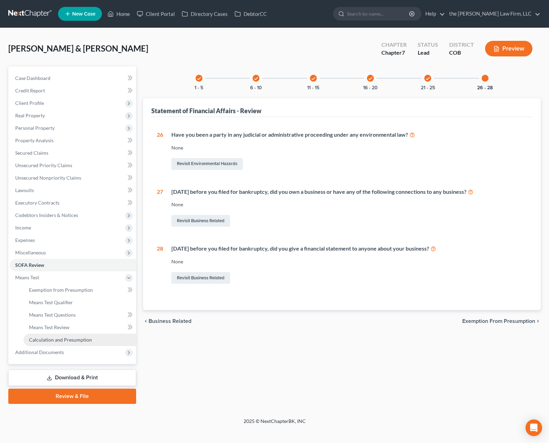
click at [69, 341] on span "Calculation and Presumption" at bounding box center [60, 339] width 63 height 6
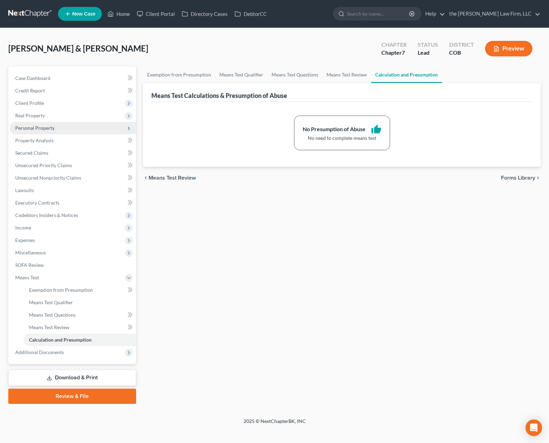
click at [69, 127] on span "Personal Property" at bounding box center [73, 128] width 127 height 12
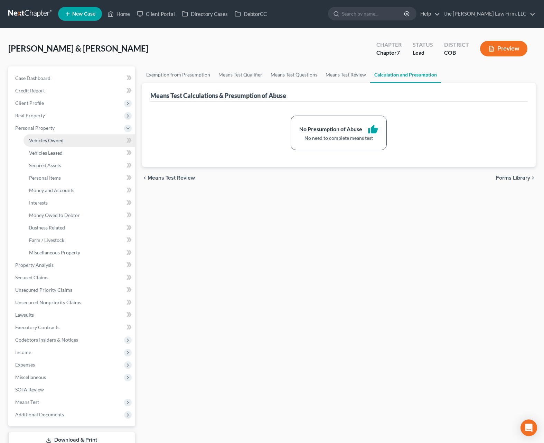
click at [58, 137] on link "Vehicles Owned" at bounding box center [80, 140] width 112 height 12
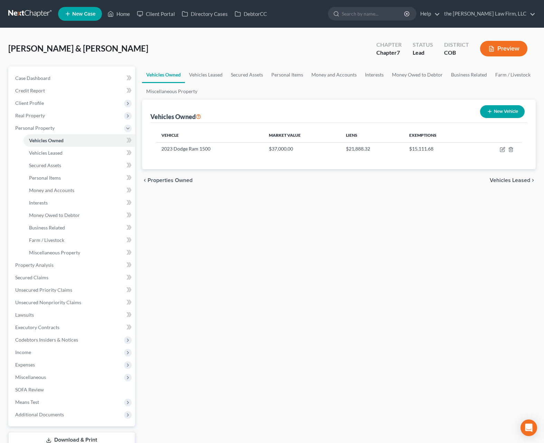
click at [505, 111] on button "New Vehicle" at bounding box center [502, 111] width 45 height 13
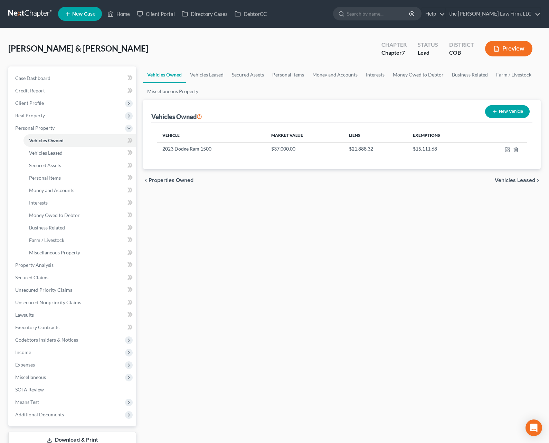
select select "0"
select select "2"
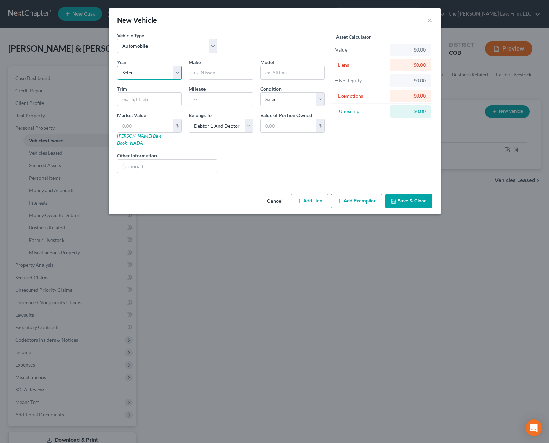
click at [177, 73] on select "Select 2026 2025 2024 2023 2022 2021 2020 2019 2018 2017 2016 2015 2014 2013 20…" at bounding box center [149, 73] width 65 height 14
select select "13"
click at [117, 66] on select "Select 2026 2025 2024 2023 2022 2021 2020 2019 2018 2017 2016 2015 2014 2013 20…" at bounding box center [149, 73] width 65 height 14
type input "f"
type input "Ford"
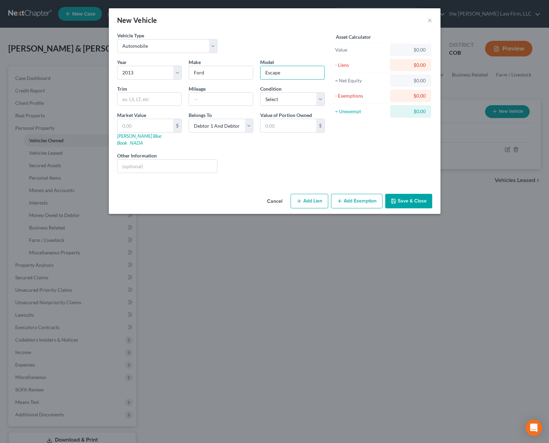
type input "Escape"
click at [126, 127] on input "text" at bounding box center [146, 125] width 56 height 13
type input "3"
type input "3.00"
type input "37"
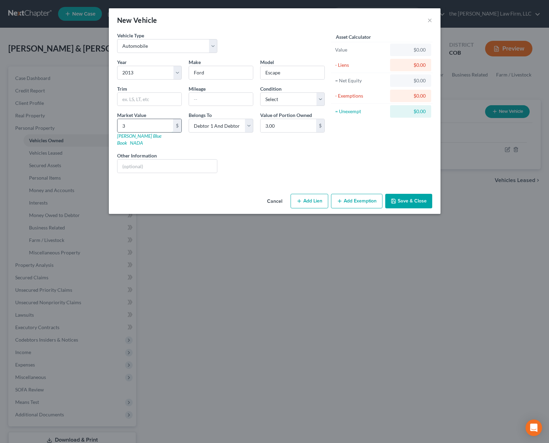
type input "37.00"
type input "370"
type input "370.00"
type input "3700"
type input "3,700.00"
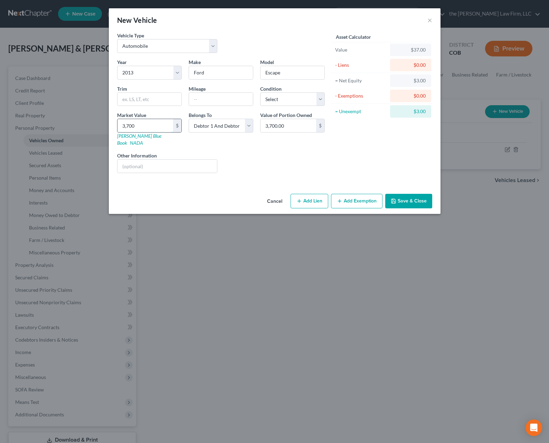
type input "3,700"
click at [347, 194] on button "Add Exemption" at bounding box center [357, 201] width 52 height 15
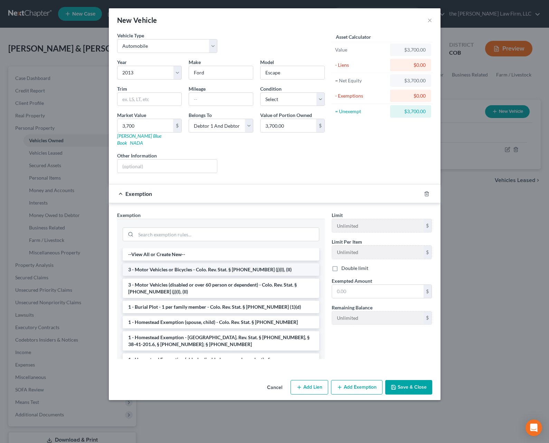
click at [236, 263] on li "3 - Motor Vehicles or Bicycles - Colo. Rev. Stat. § 13-54-102 (j)(I), (II)" at bounding box center [221, 269] width 197 height 12
checkbox input "true"
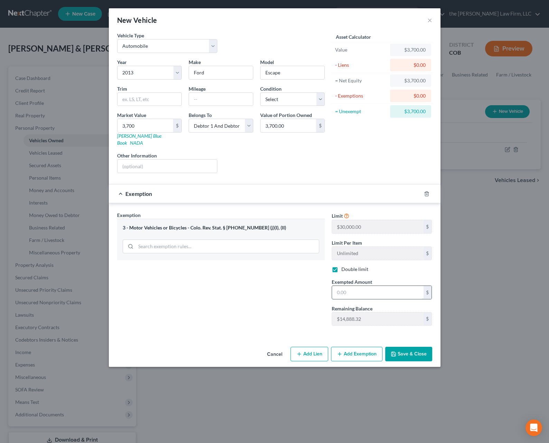
click at [370, 286] on input "text" at bounding box center [378, 292] width 92 height 13
type input "3,700"
click at [406, 349] on button "Save & Close" at bounding box center [409, 353] width 47 height 15
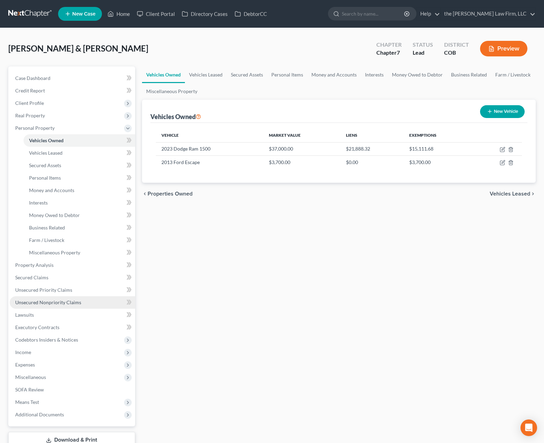
click at [73, 299] on span "Unsecured Nonpriority Claims" at bounding box center [48, 302] width 66 height 6
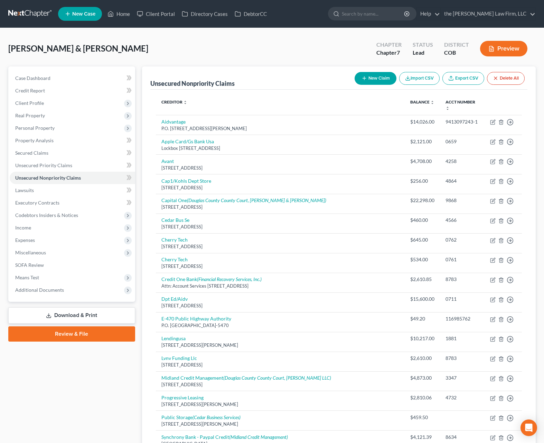
click at [83, 315] on link "Download & Print" at bounding box center [71, 315] width 127 height 16
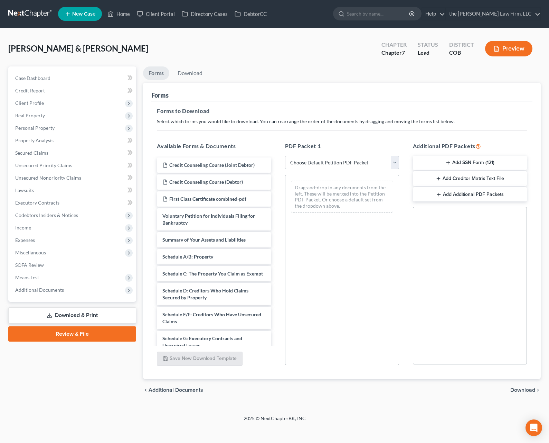
click at [396, 162] on select "Choose Default Petition PDF Packet Complete Bankruptcy Petition (all forms and …" at bounding box center [342, 163] width 114 height 14
select select "0"
click at [285, 156] on select "Choose Default Petition PDF Packet Complete Bankruptcy Petition (all forms and …" at bounding box center [342, 163] width 114 height 14
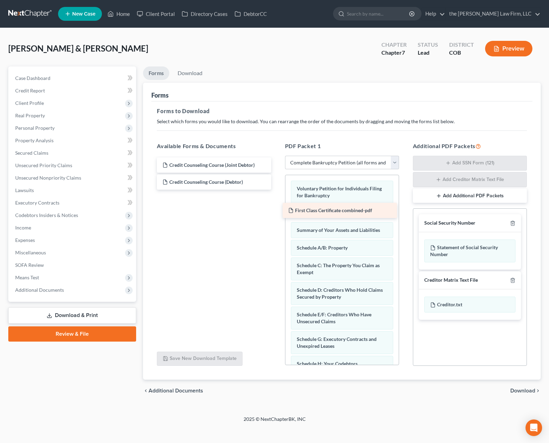
drag, startPoint x: 212, startPoint y: 200, endPoint x: 338, endPoint y: 212, distance: 126.4
click at [277, 189] on div "First Class Certificate combined-pdf Credit Counseling Course (Joint Debtor) Cr…" at bounding box center [213, 173] width 125 height 32
click at [526, 386] on div "chevron_left Additional Documents Download chevron_right" at bounding box center [342, 390] width 398 height 22
click at [527, 388] on span "Download" at bounding box center [523, 391] width 25 height 6
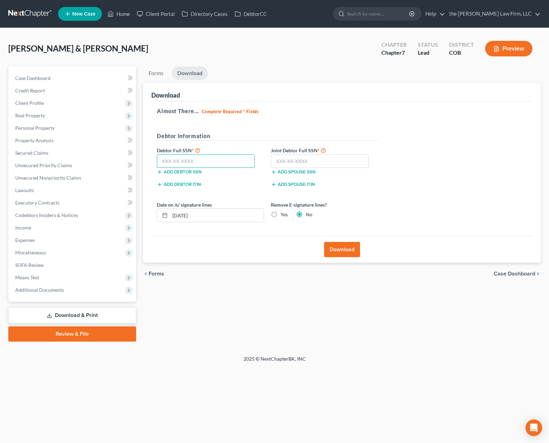
click at [213, 158] on input "text" at bounding box center [206, 161] width 98 height 14
type input "523-59-1735"
click at [288, 161] on input "text" at bounding box center [320, 161] width 98 height 14
type input "467-51-5322"
click at [347, 251] on button "Download" at bounding box center [342, 249] width 36 height 15
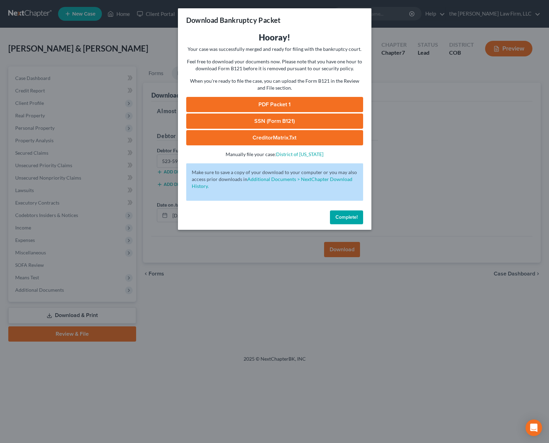
click at [257, 102] on link "PDF Packet 1" at bounding box center [274, 104] width 177 height 15
click at [306, 125] on link "SSN (Form B121)" at bounding box center [274, 120] width 177 height 15
click at [269, 138] on link "CreditorMatrix.txt" at bounding box center [274, 137] width 177 height 15
drag, startPoint x: 353, startPoint y: 222, endPoint x: 55, endPoint y: 174, distance: 302.5
click at [353, 222] on button "Complete!" at bounding box center [346, 217] width 33 height 14
